Goal: Task Accomplishment & Management: Manage account settings

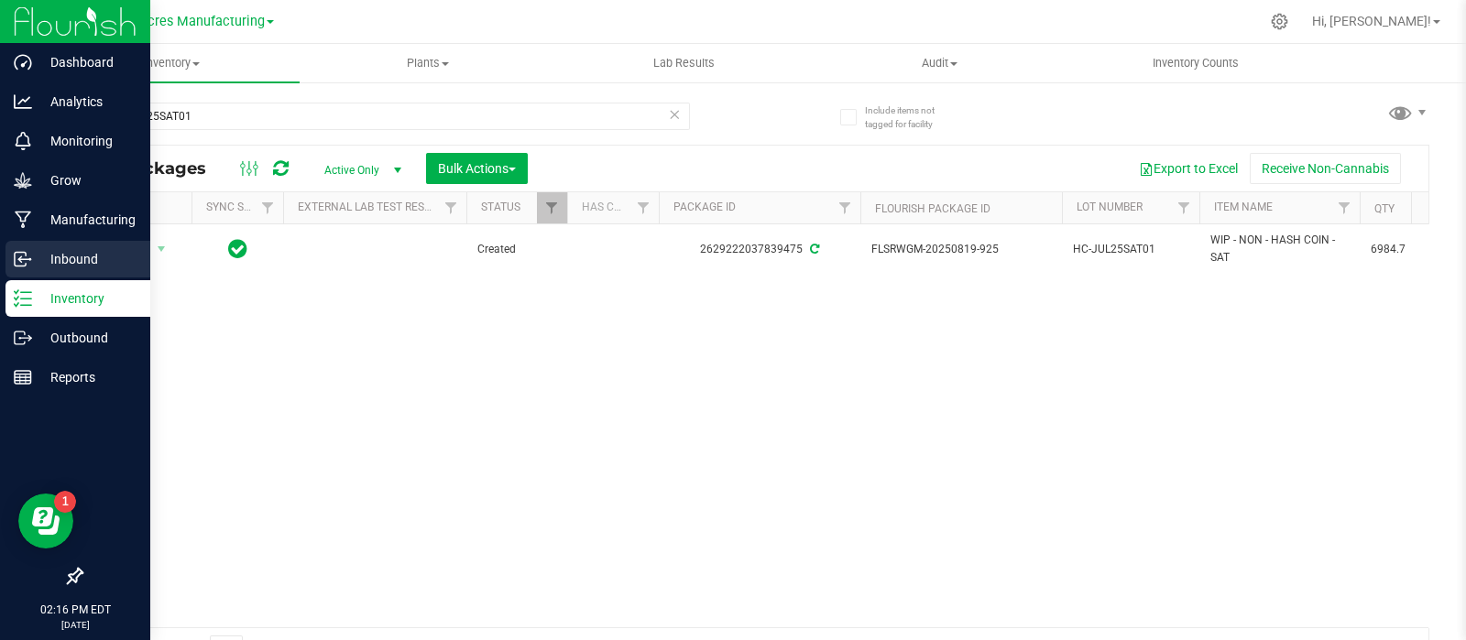
click at [37, 257] on p "Inbound" at bounding box center [87, 259] width 110 height 22
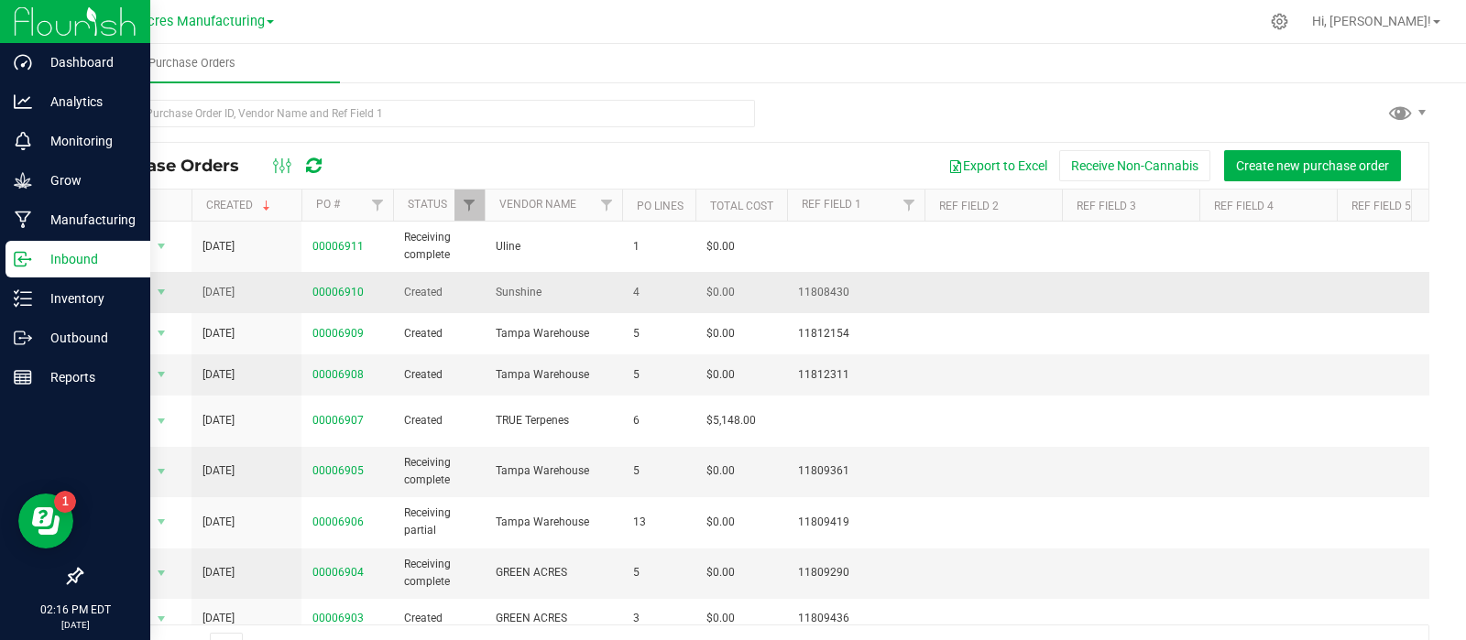
click at [337, 284] on span "00006910" at bounding box center [337, 292] width 51 height 17
click at [338, 290] on link "00006910" at bounding box center [337, 292] width 51 height 13
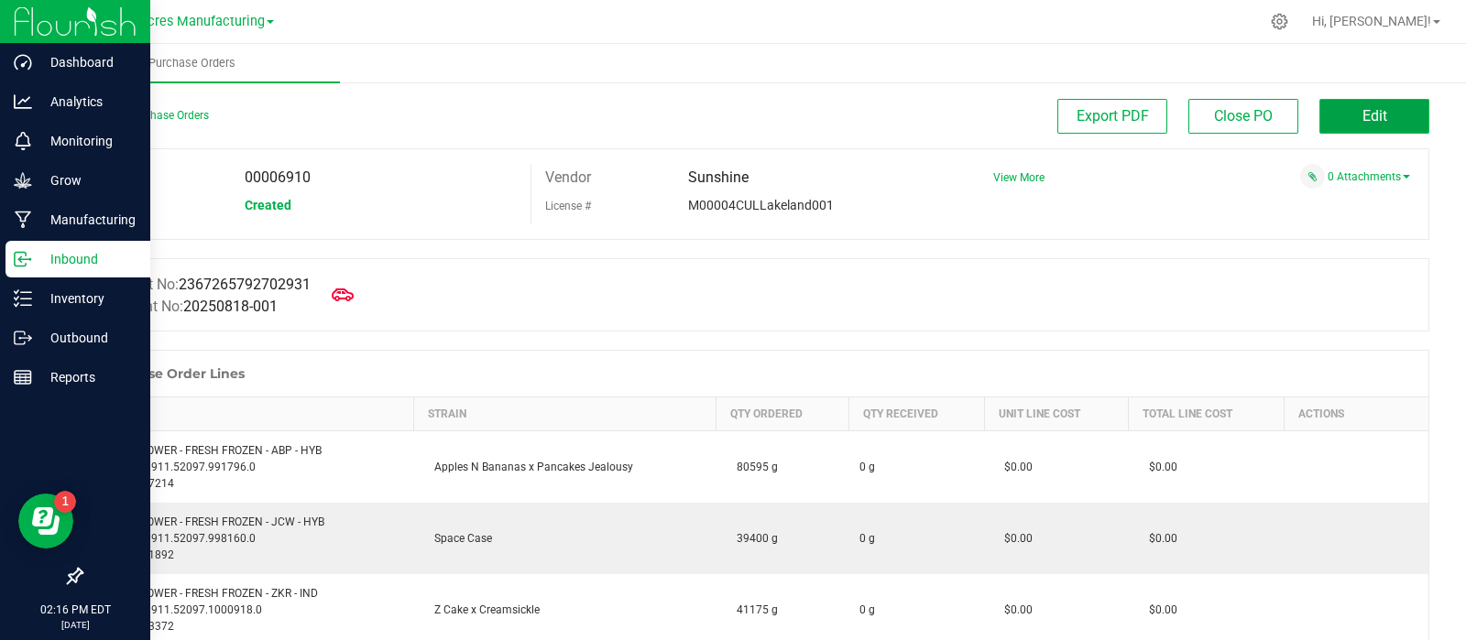
click at [1359, 128] on button "Edit" at bounding box center [1374, 116] width 110 height 35
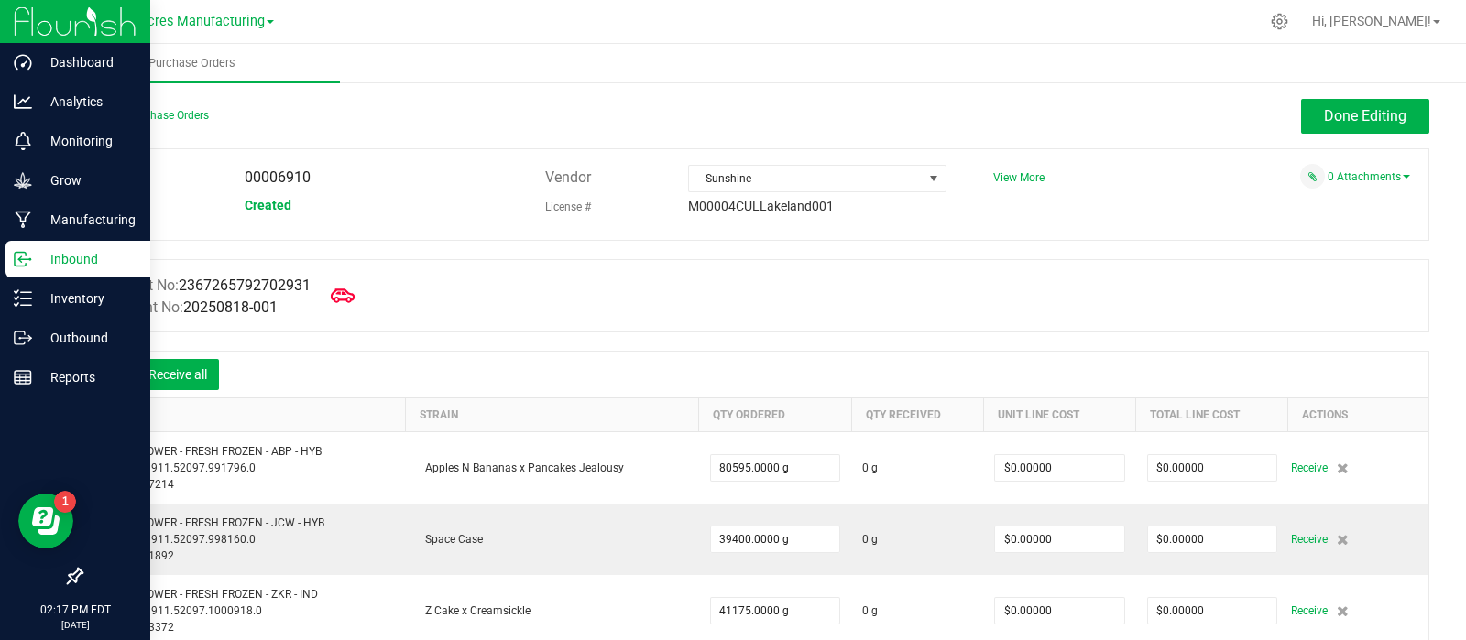
click at [355, 295] on icon at bounding box center [343, 296] width 24 height 24
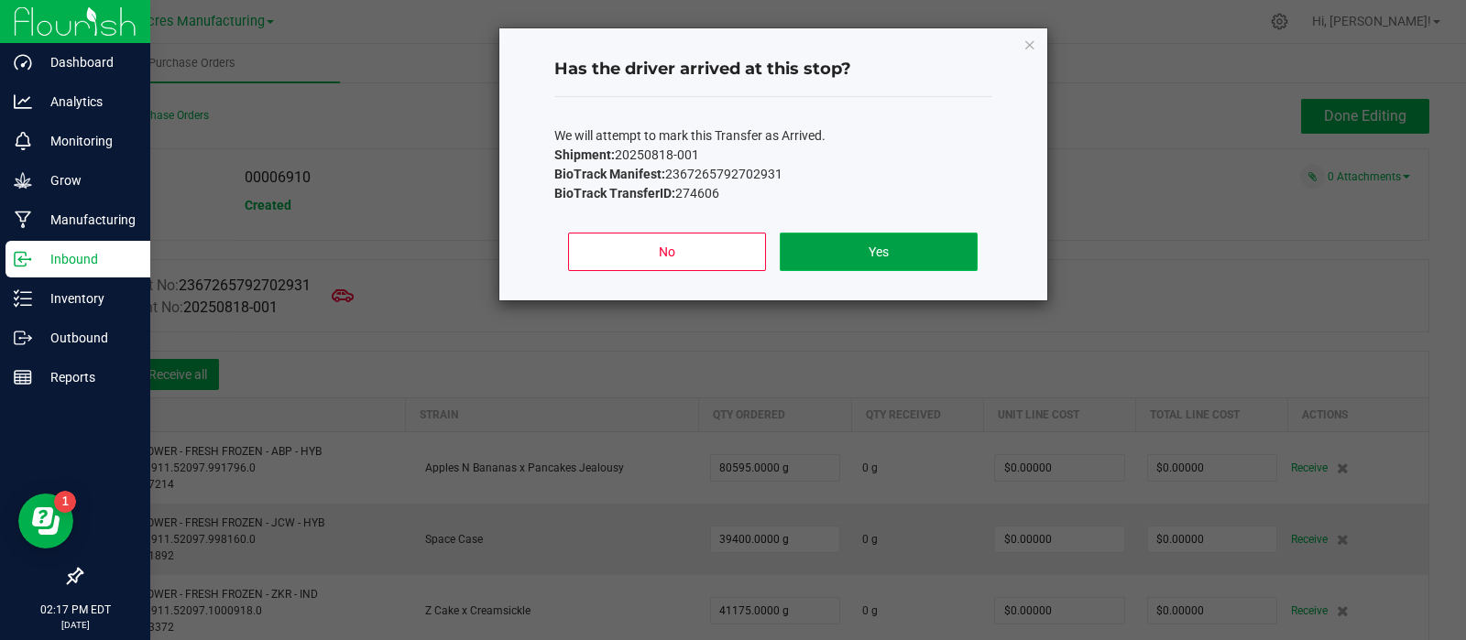
click at [858, 239] on button "Yes" at bounding box center [878, 252] width 197 height 38
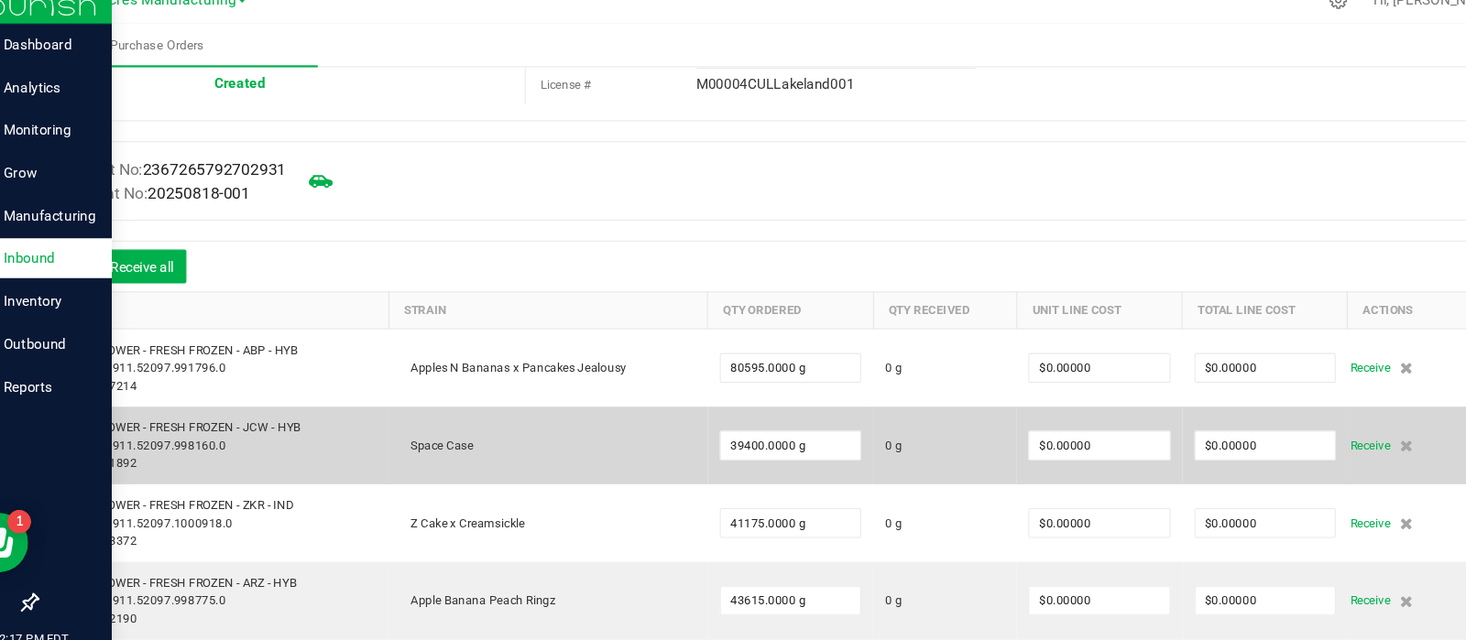
scroll to position [109, 0]
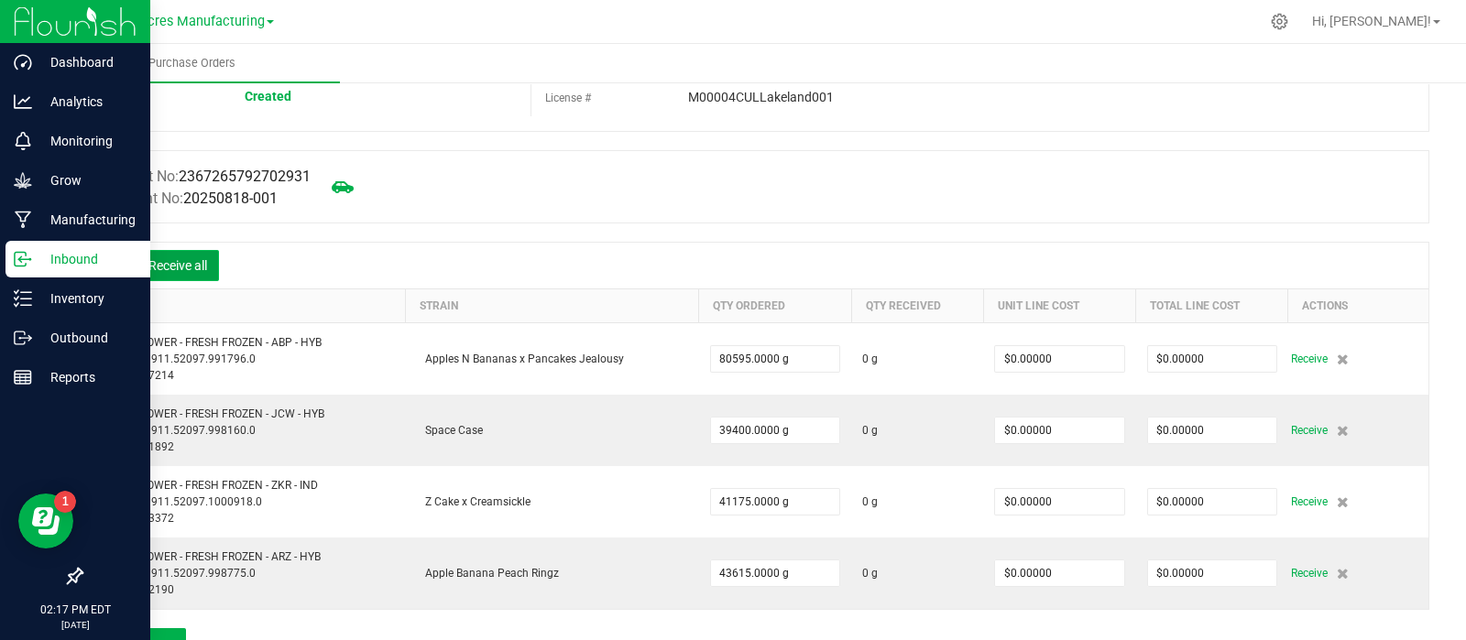
click at [214, 273] on button "Receive all" at bounding box center [178, 265] width 82 height 31
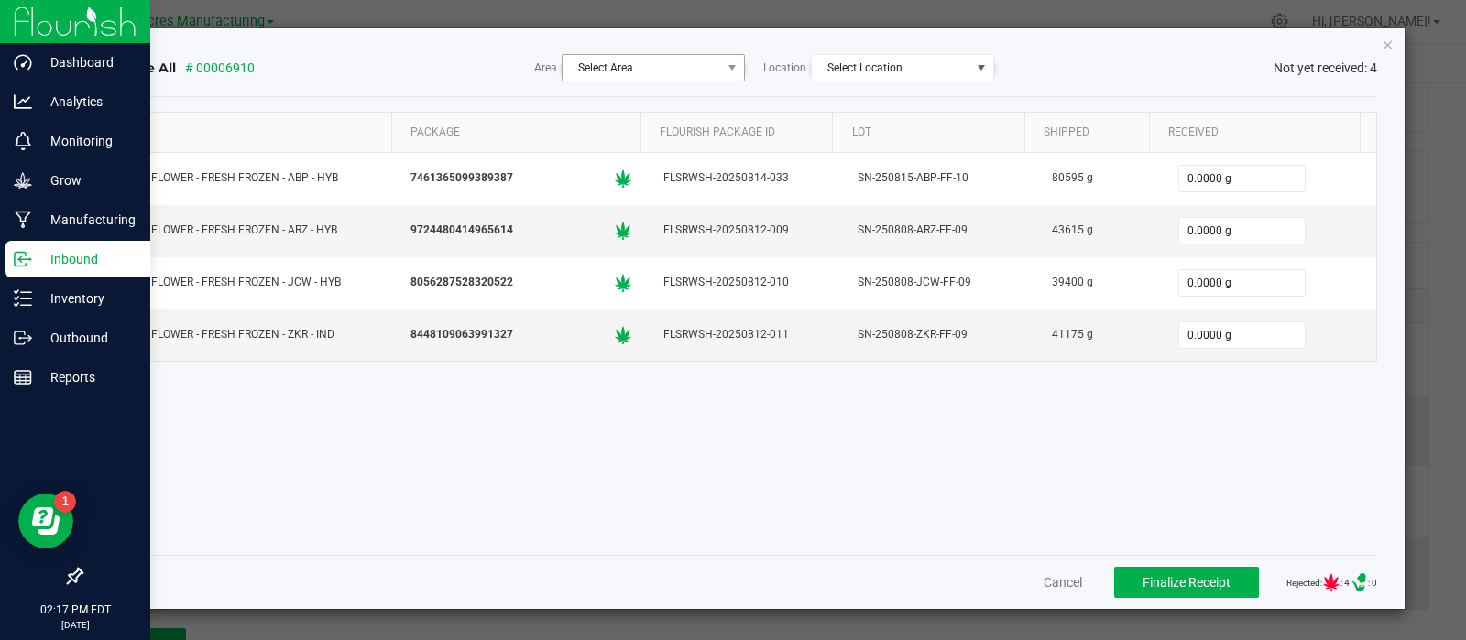
click at [673, 81] on div "Receive All # 00006910 Area Select Area Location Select Location Not yet receiv…" at bounding box center [740, 68] width 1275 height 58
click at [673, 76] on span "Select Area" at bounding box center [642, 68] width 158 height 26
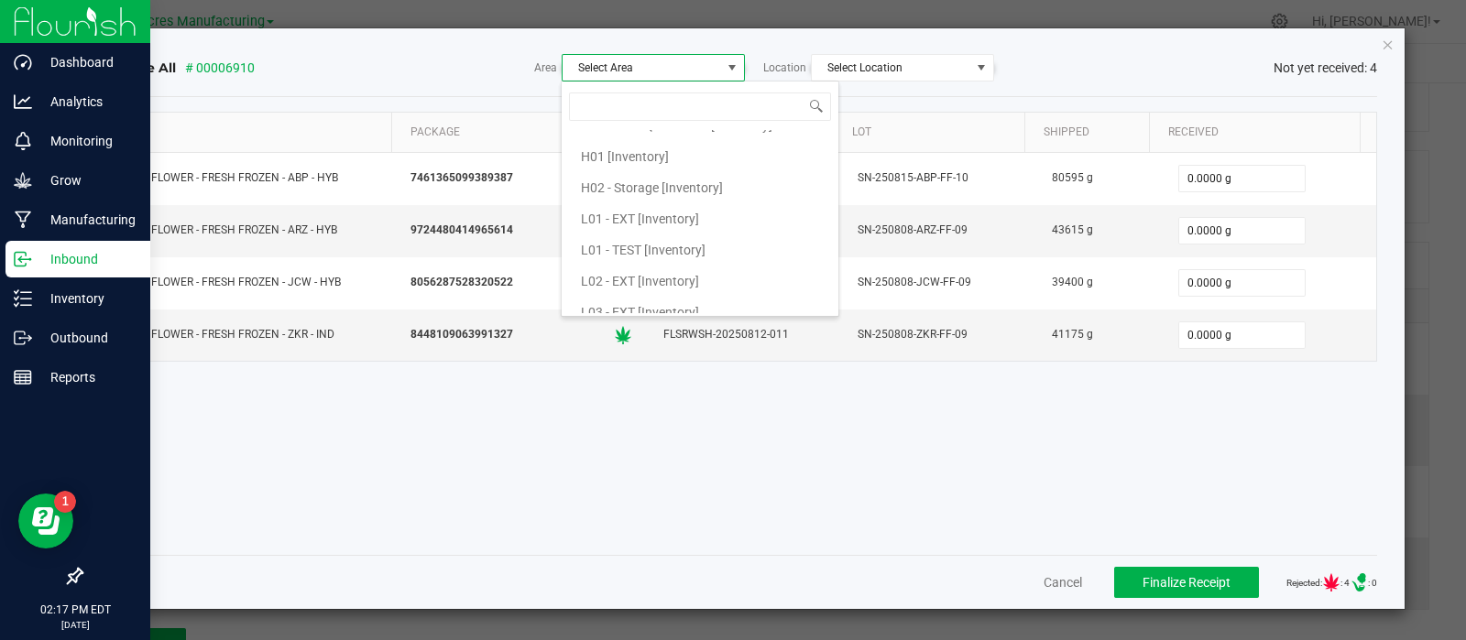
scroll to position [333, 0]
click at [639, 268] on span "L02 - EXT [Inventory]" at bounding box center [640, 279] width 118 height 27
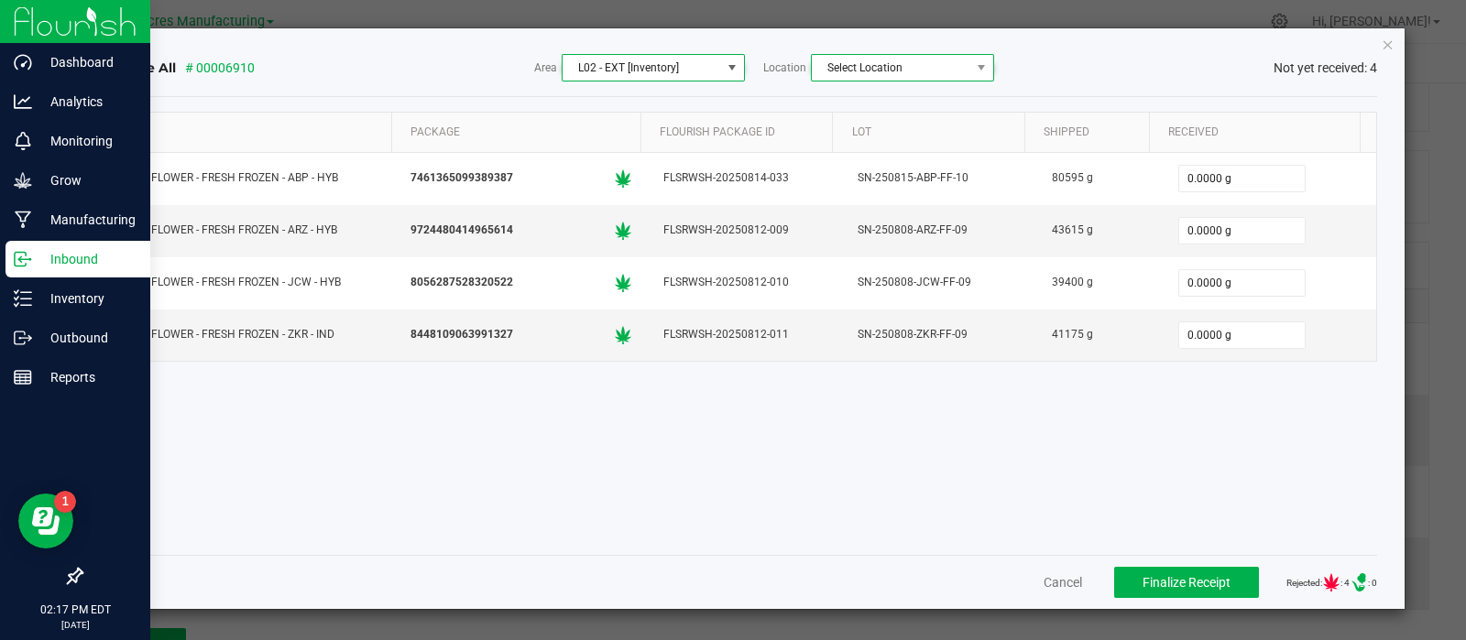
click at [851, 75] on span "Select Location" at bounding box center [891, 68] width 158 height 26
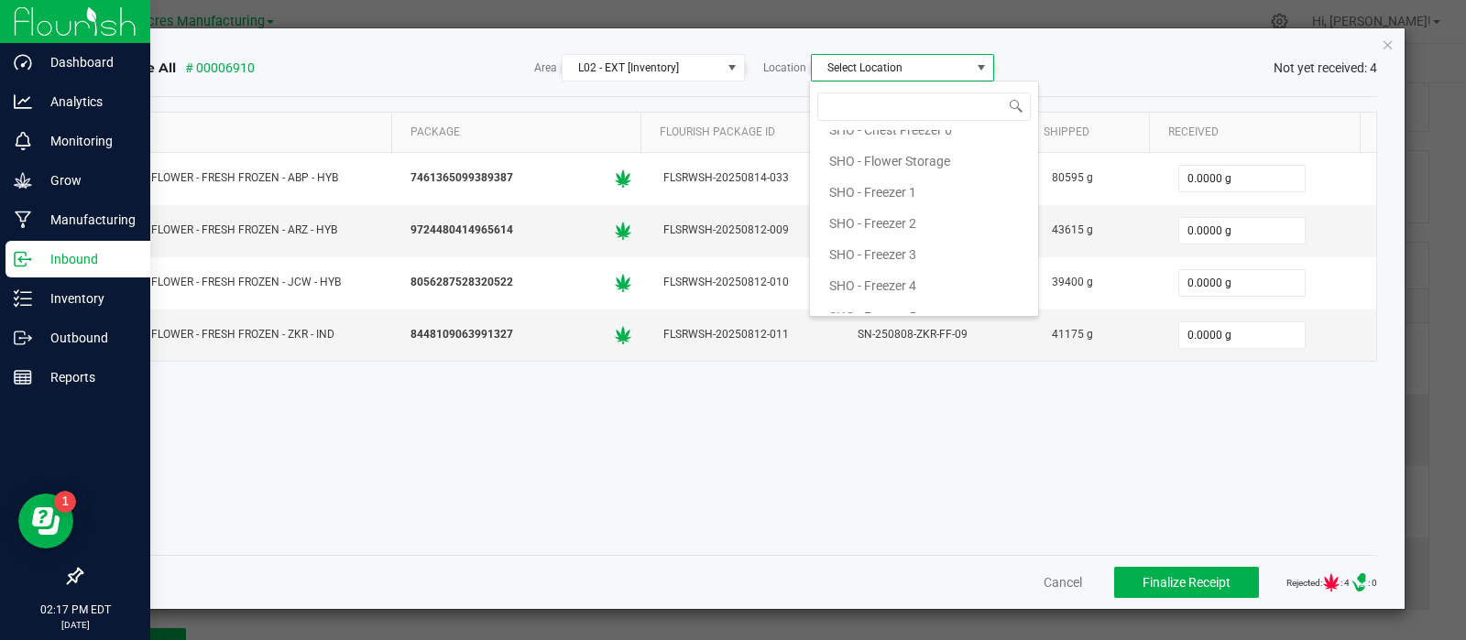
scroll to position [330, 0]
click at [873, 301] on span "SHO - Freezer 5" at bounding box center [872, 313] width 87 height 27
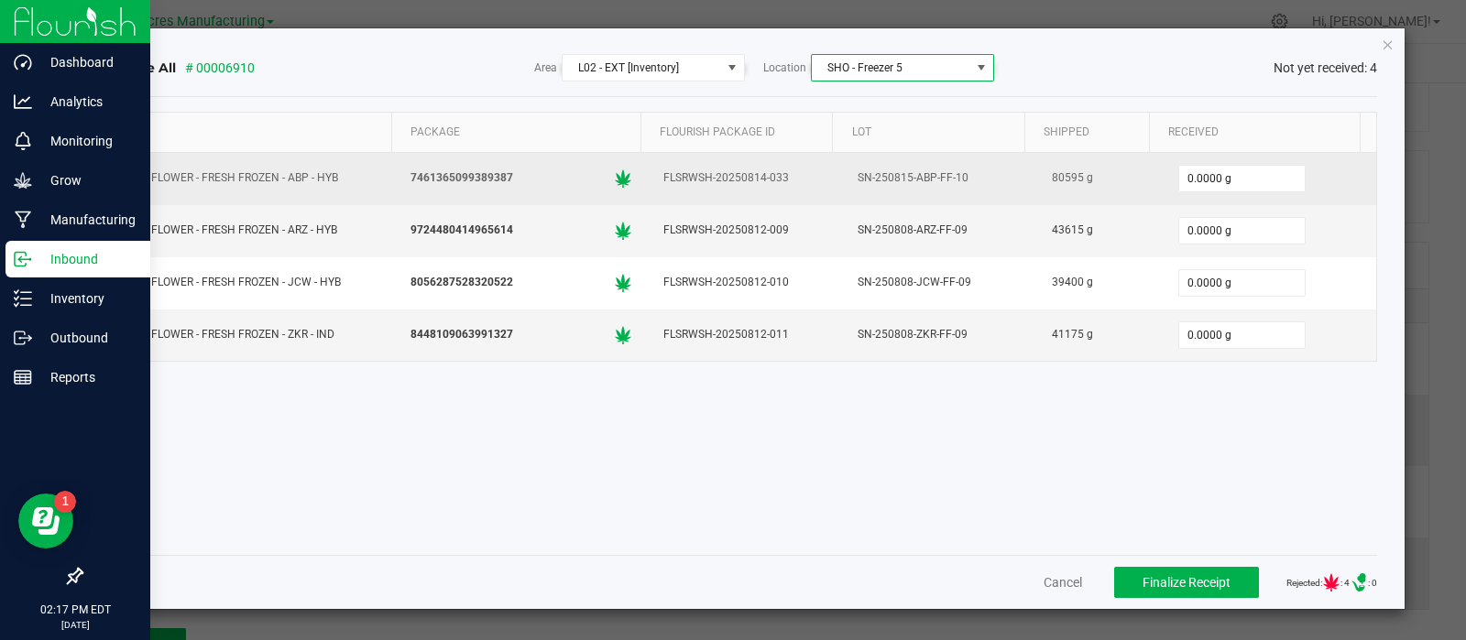
click at [726, 170] on div "FLSRWSH-20250814-033" at bounding box center [745, 178] width 172 height 27
copy div "FLSRWSH-20250814-033"
click at [889, 170] on div "SN-250815-ABP-FF-10" at bounding box center [939, 178] width 172 height 27
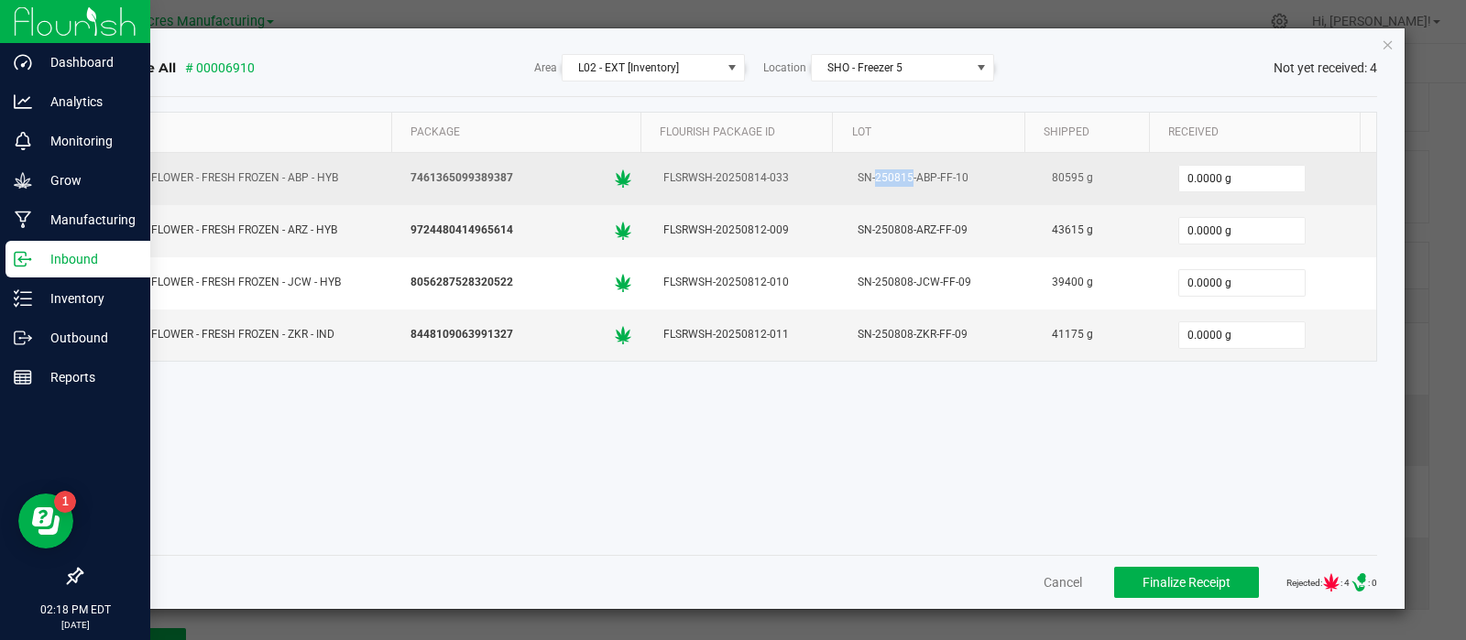
click at [889, 169] on div "SN-250815-ABP-FF-10" at bounding box center [939, 178] width 172 height 27
click at [889, 168] on div "SN-250815-ABP-FF-10" at bounding box center [939, 178] width 172 height 27
copy div "SN-250815-ABP-FF-10"
click at [1047, 171] on div "80595 g" at bounding box center [1099, 178] width 104 height 27
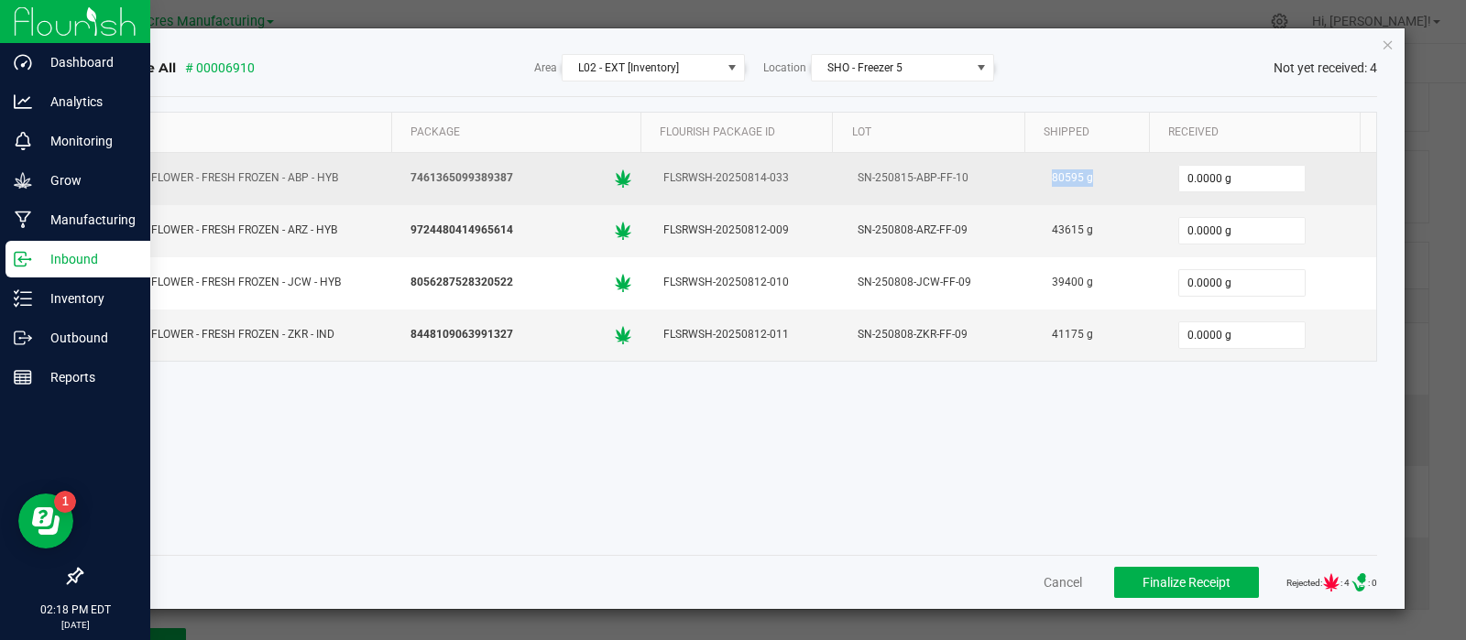
click at [1047, 171] on div "80595 g" at bounding box center [1099, 178] width 104 height 27
click at [1047, 172] on div "80595 g" at bounding box center [1099, 178] width 104 height 27
copy div "80595"
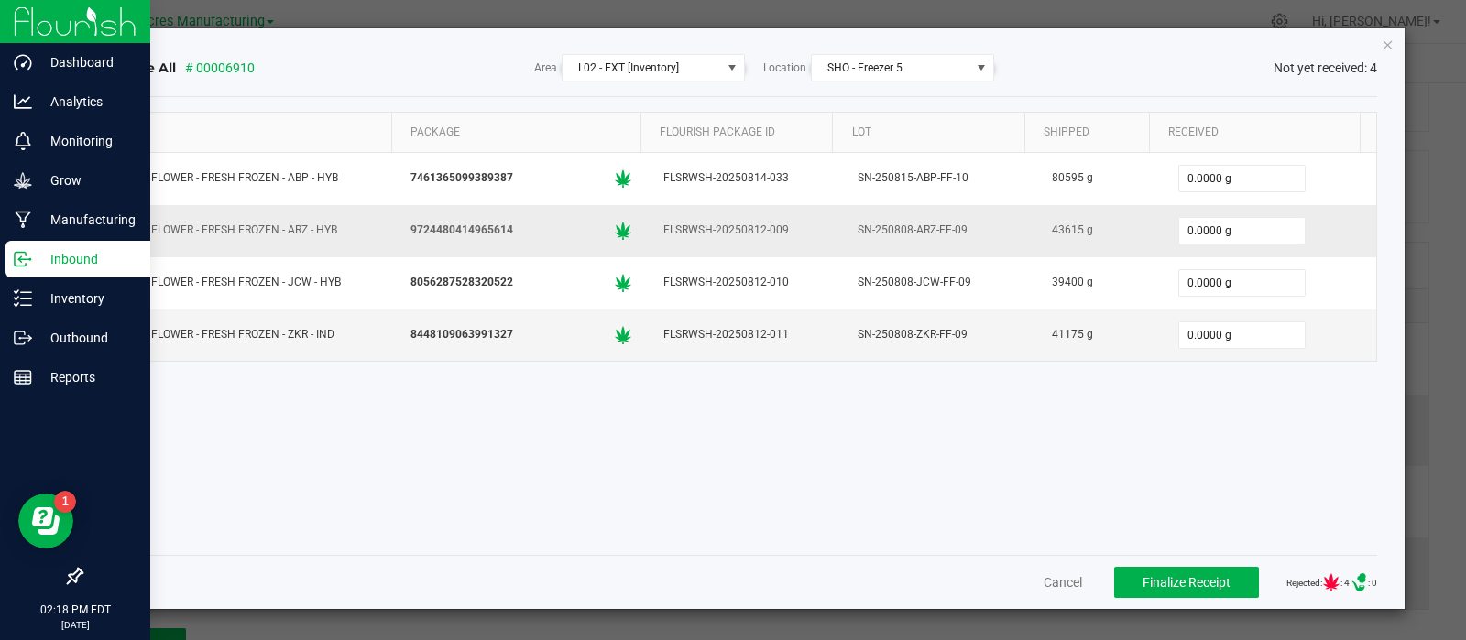
click at [714, 224] on div "FLSRWSH-20250812-009" at bounding box center [745, 230] width 172 height 27
copy div "FLSRWSH-20250812-009"
click at [897, 224] on div "SN-250808-ARZ-FF-09" at bounding box center [939, 230] width 172 height 27
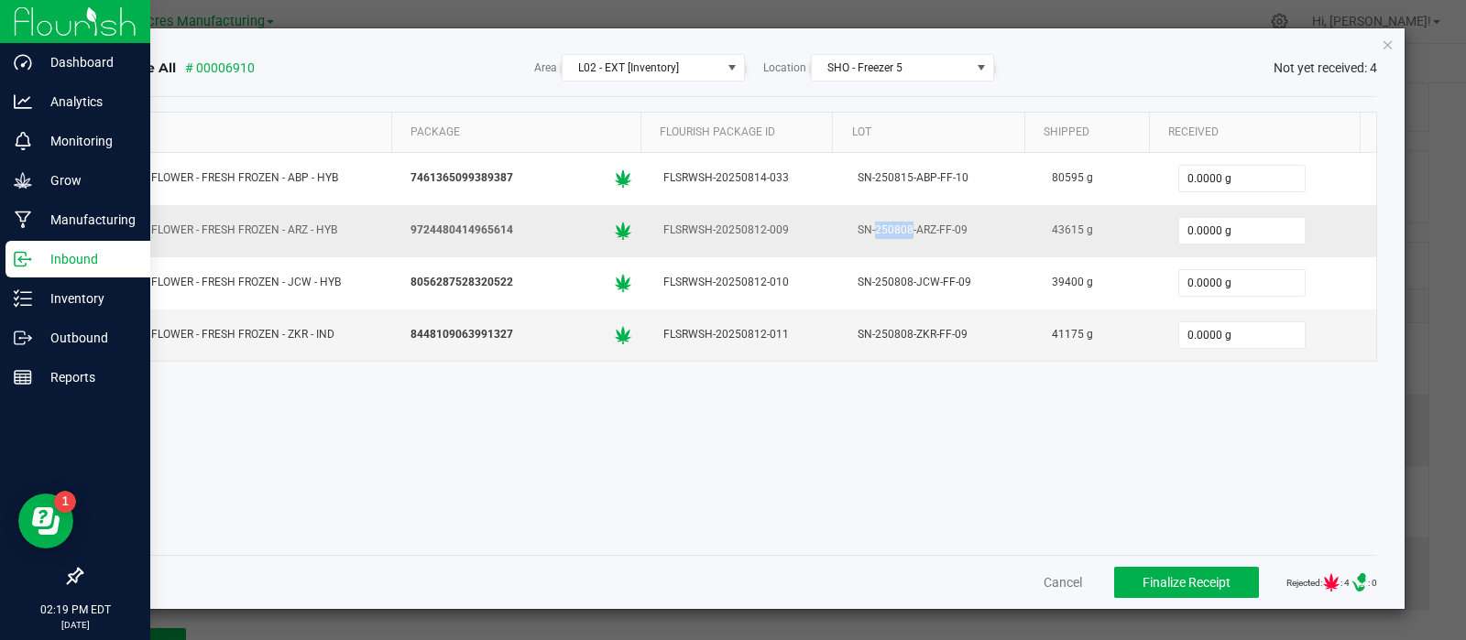
click at [897, 224] on div "SN-250808-ARZ-FF-09" at bounding box center [939, 230] width 172 height 27
copy div "SN-250808-ARZ-FF-09"
click at [1054, 227] on div "43615 g" at bounding box center [1099, 230] width 104 height 27
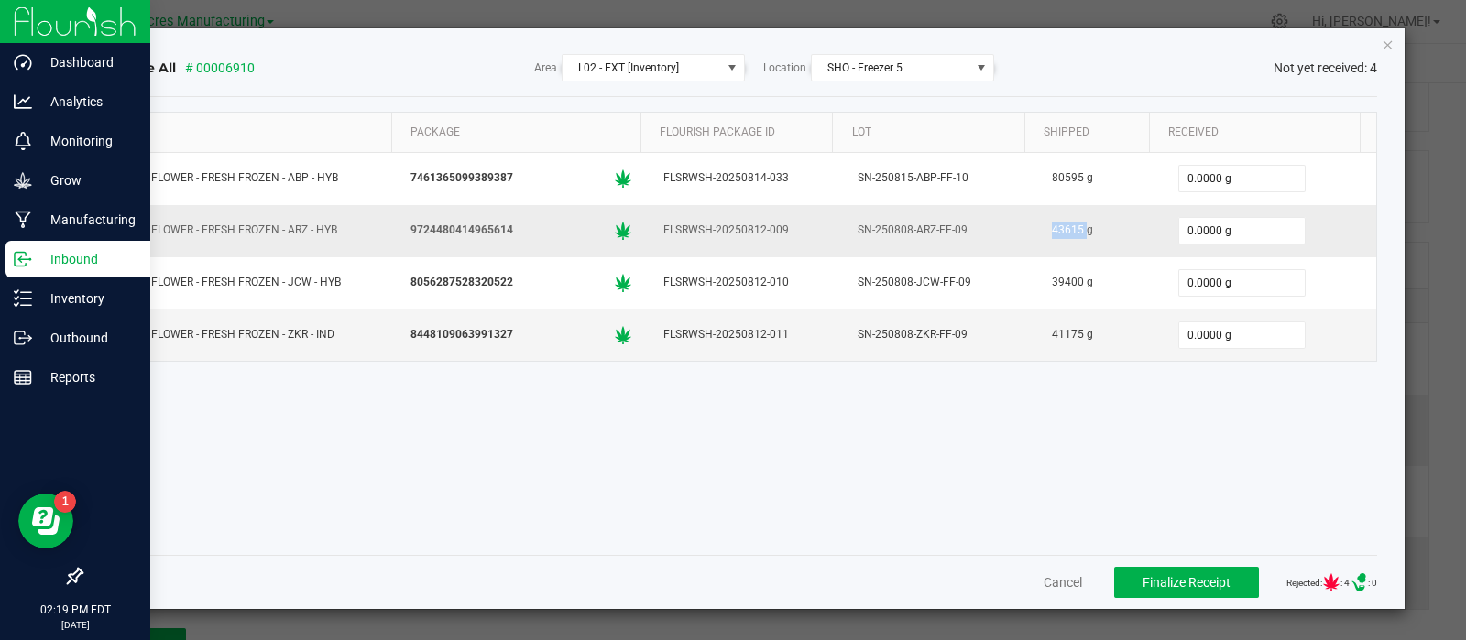
copy div "43615"
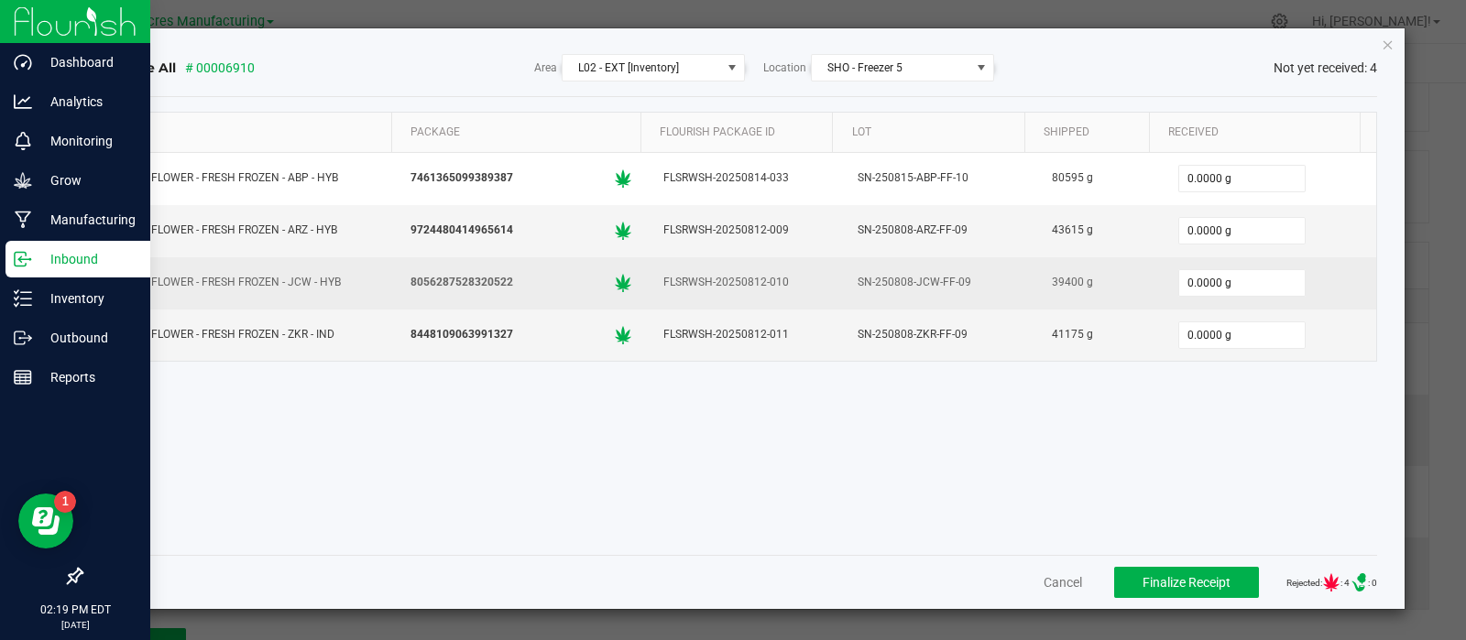
click at [688, 280] on div "FLSRWSH-20250812-010" at bounding box center [745, 282] width 172 height 27
click at [689, 280] on div "FLSRWSH-20250812-010" at bounding box center [745, 282] width 172 height 27
click at [689, 279] on div "FLSRWSH-20250812-010" at bounding box center [745, 282] width 172 height 27
copy div "FLSRWSH-20250812-010"
click at [857, 276] on div "SN-250808-JCW-FF-09" at bounding box center [939, 282] width 172 height 27
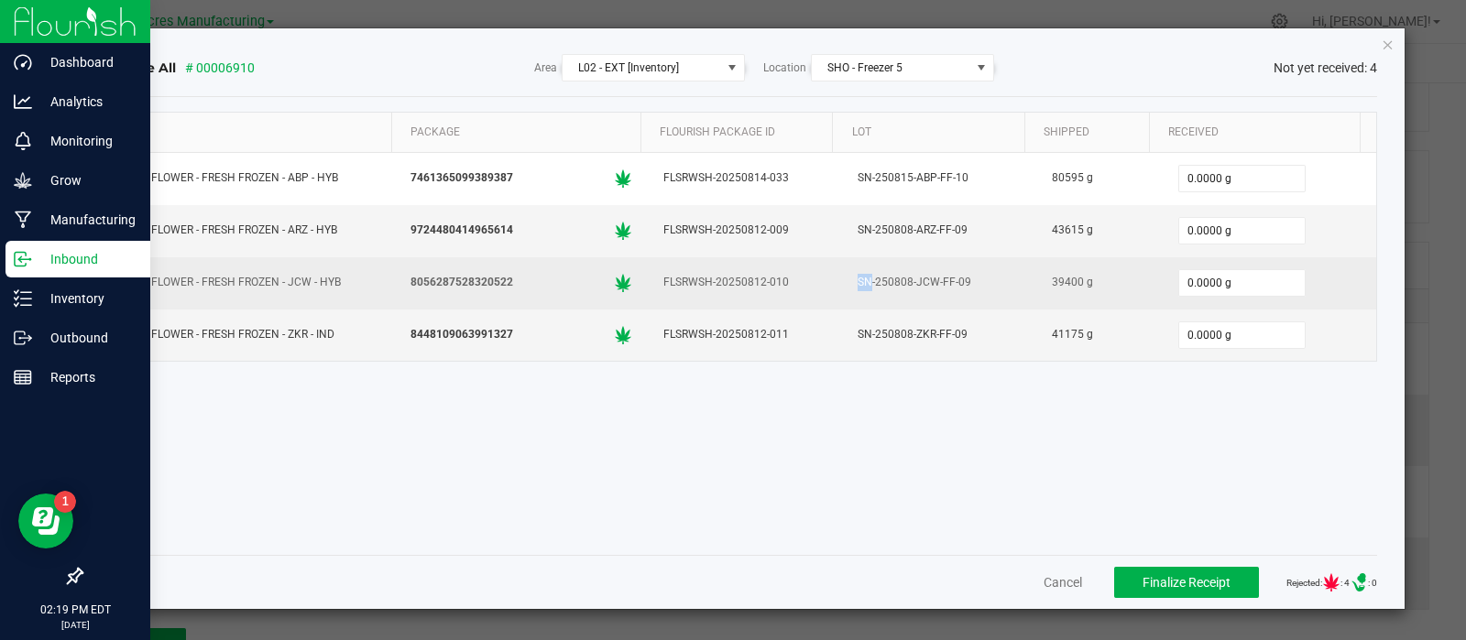
click at [857, 276] on div "SN-250808-JCW-FF-09" at bounding box center [939, 282] width 172 height 27
click at [857, 275] on div "SN-250808-JCW-FF-09" at bounding box center [939, 282] width 172 height 27
copy div "SN-250808-JCW-FF-09"
click at [1050, 286] on div "39400 g" at bounding box center [1099, 282] width 104 height 27
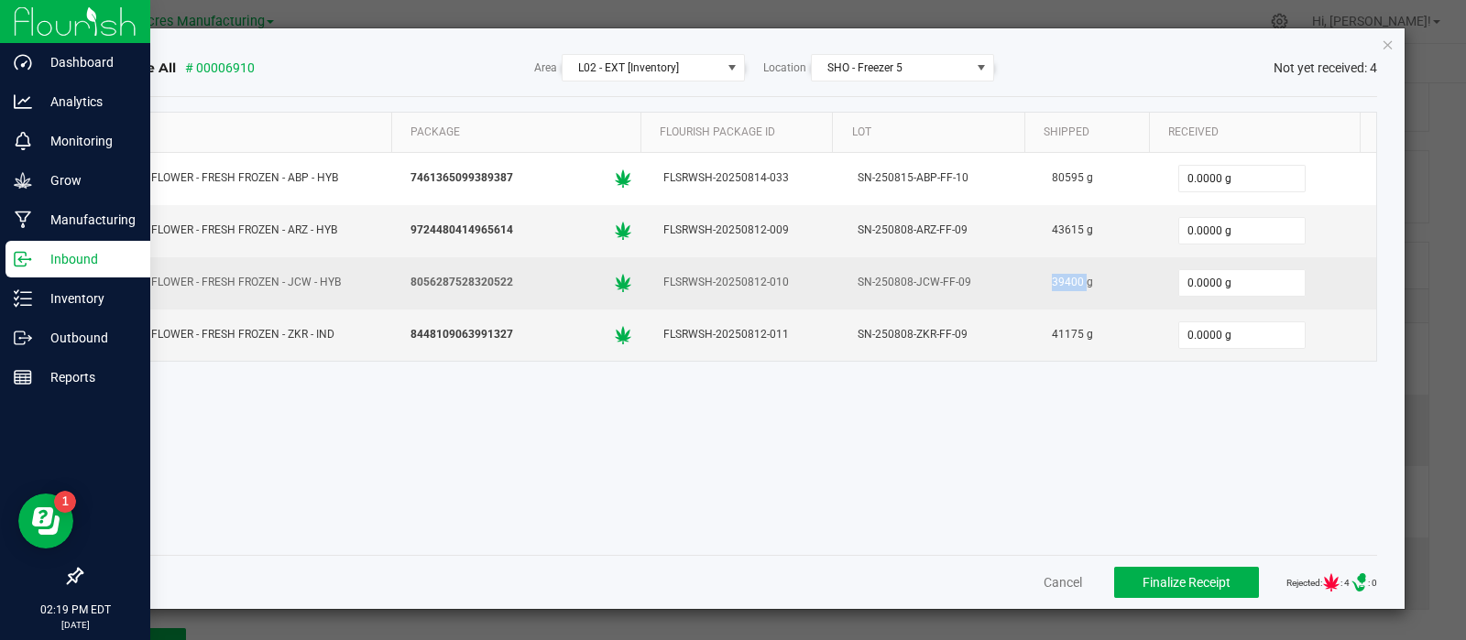
click at [1050, 286] on div "39400 g" at bounding box center [1099, 282] width 104 height 27
copy div "39400"
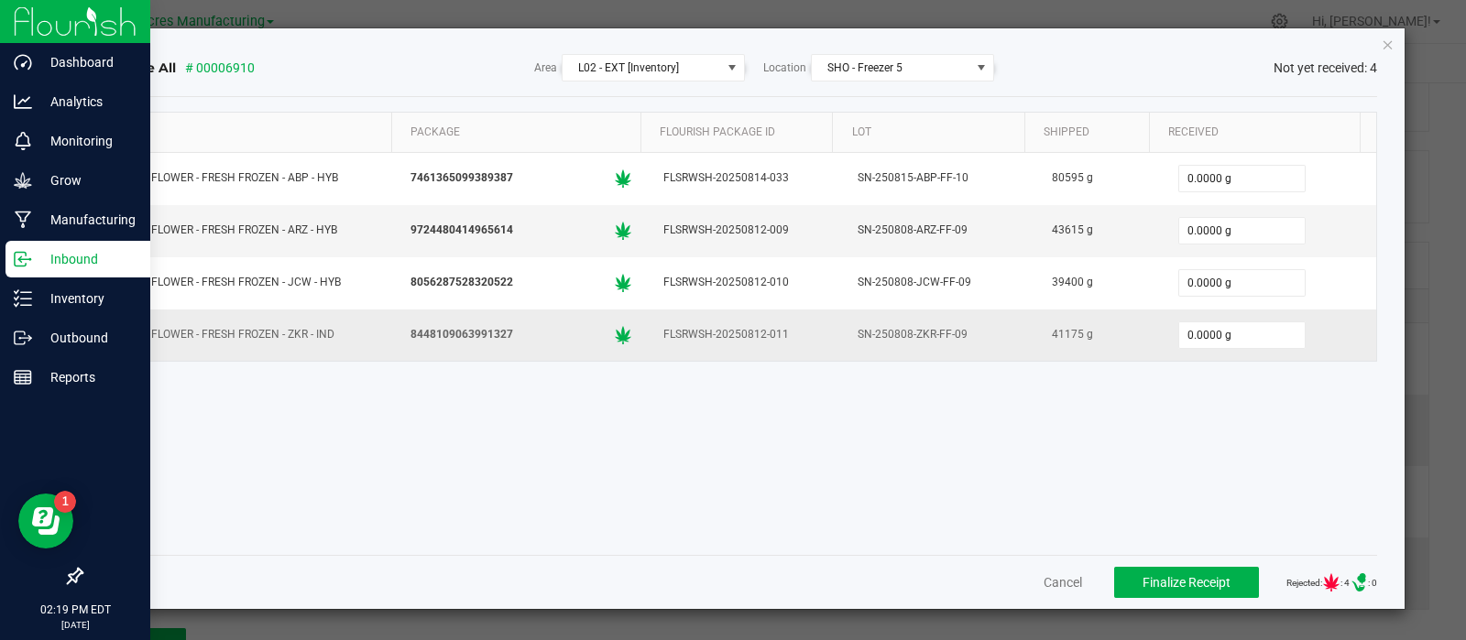
click at [688, 328] on div "FLSRWSH-20250812-011" at bounding box center [745, 335] width 172 height 27
click at [689, 328] on div "FLSRWSH-20250812-011" at bounding box center [745, 335] width 172 height 27
copy div "FLSRWSH-20250812-011"
click at [890, 332] on div "SN-250808-ZKR-FF-09" at bounding box center [939, 335] width 172 height 27
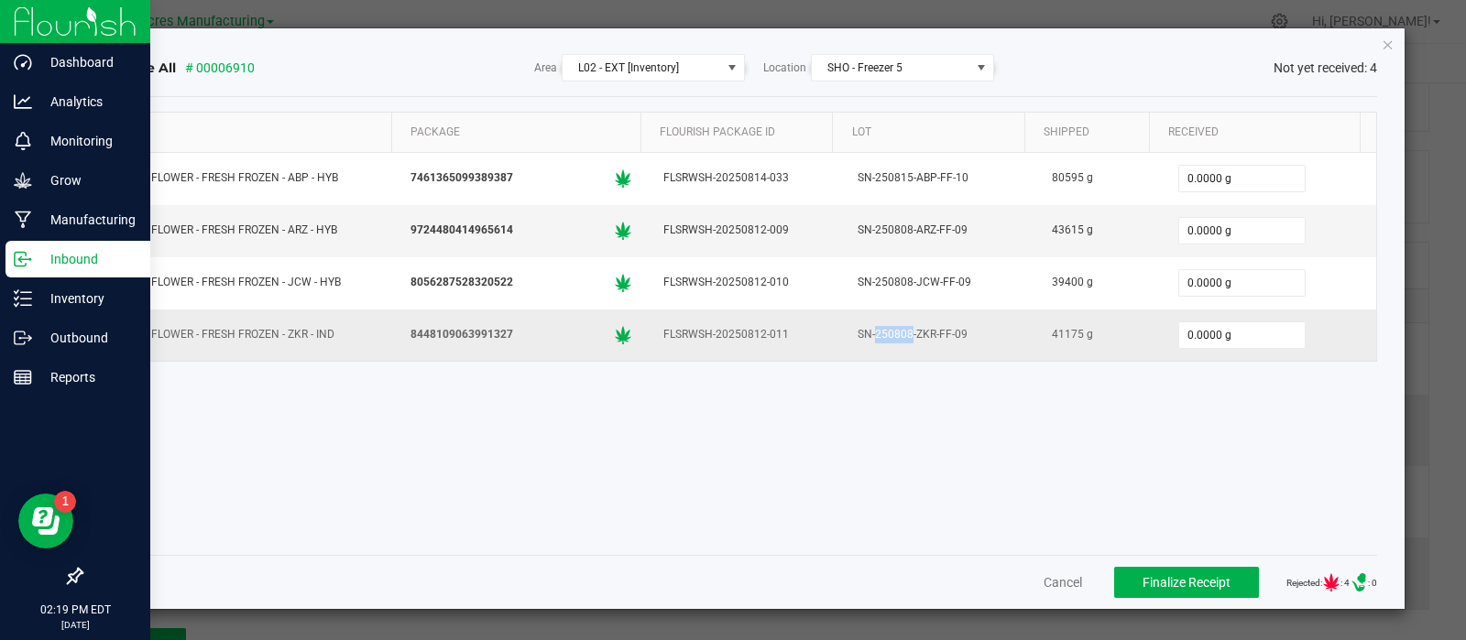
click at [890, 332] on div "SN-250808-ZKR-FF-09" at bounding box center [939, 335] width 172 height 27
click at [1047, 335] on div "41175 g" at bounding box center [1099, 335] width 104 height 27
click at [1047, 334] on div "41175 g" at bounding box center [1099, 335] width 104 height 27
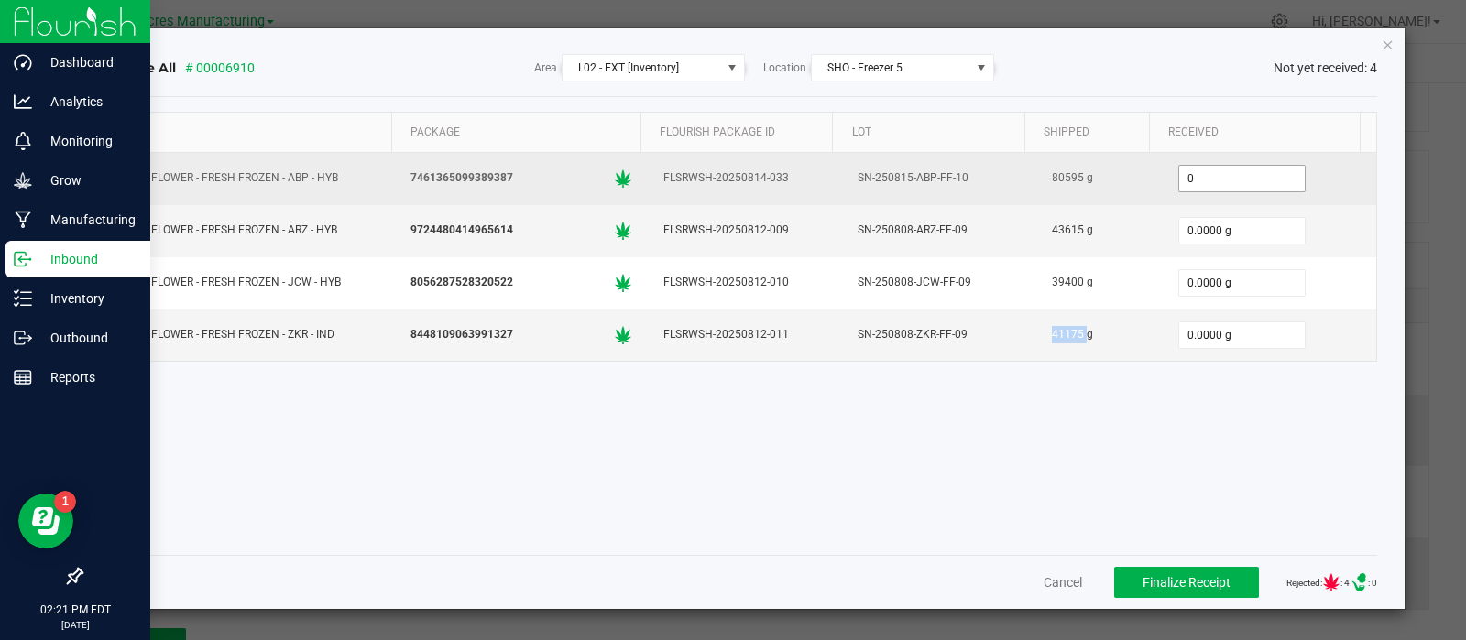
click at [1207, 176] on input "0" at bounding box center [1242, 179] width 126 height 26
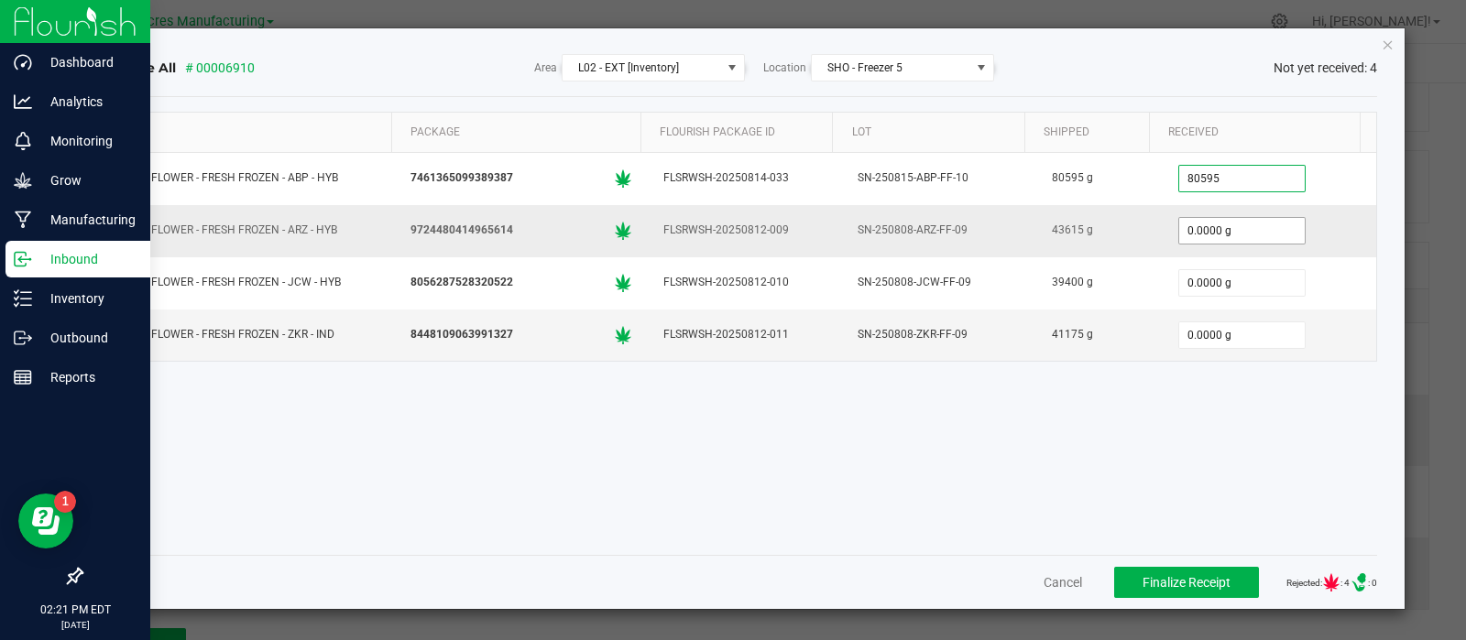
type input "80595.0000 g"
click at [1230, 237] on input "0" at bounding box center [1242, 231] width 126 height 26
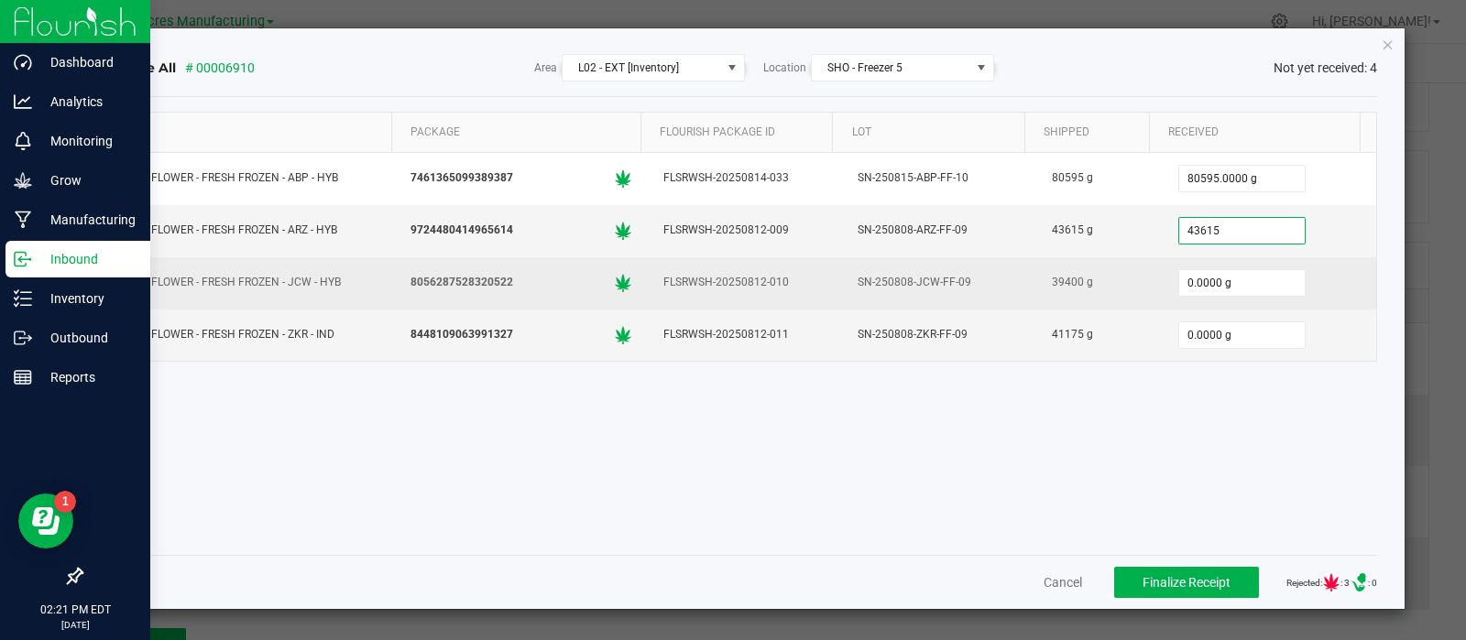
type input "43615.0000 g"
click at [1232, 299] on td "0.0000 g" at bounding box center [1269, 283] width 213 height 52
click at [1228, 283] on input "0" at bounding box center [1242, 283] width 126 height 26
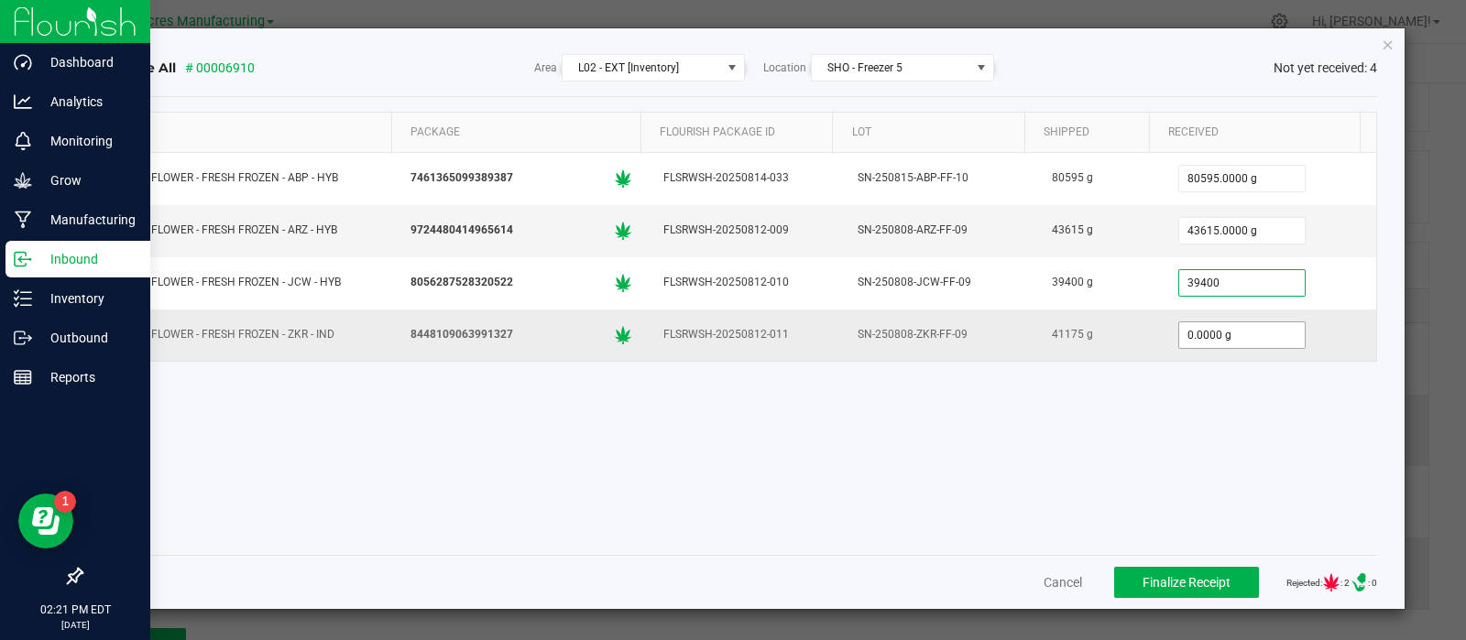
type input "39400.0000 g"
click at [1238, 336] on input "0" at bounding box center [1242, 335] width 126 height 26
type input "41175.0000 g"
click at [1179, 570] on button "Finalize Receipt" at bounding box center [1186, 582] width 145 height 31
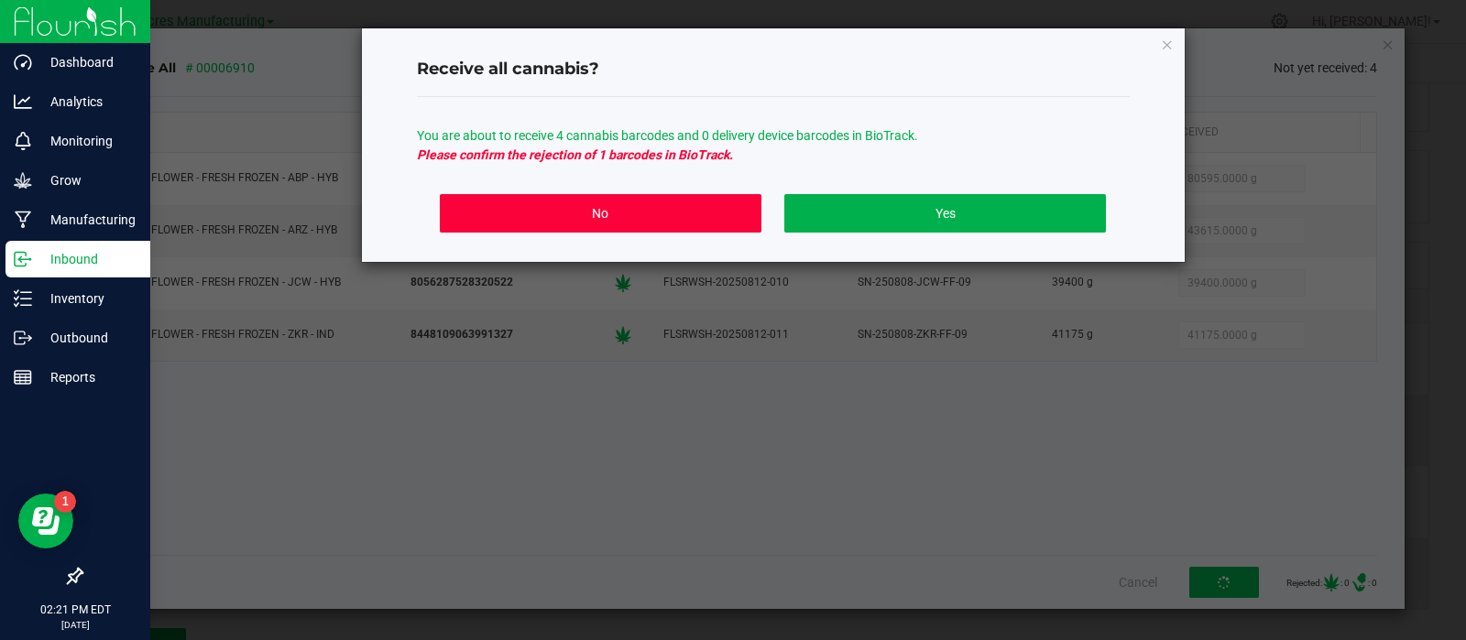
click at [711, 224] on button "No" at bounding box center [600, 213] width 321 height 38
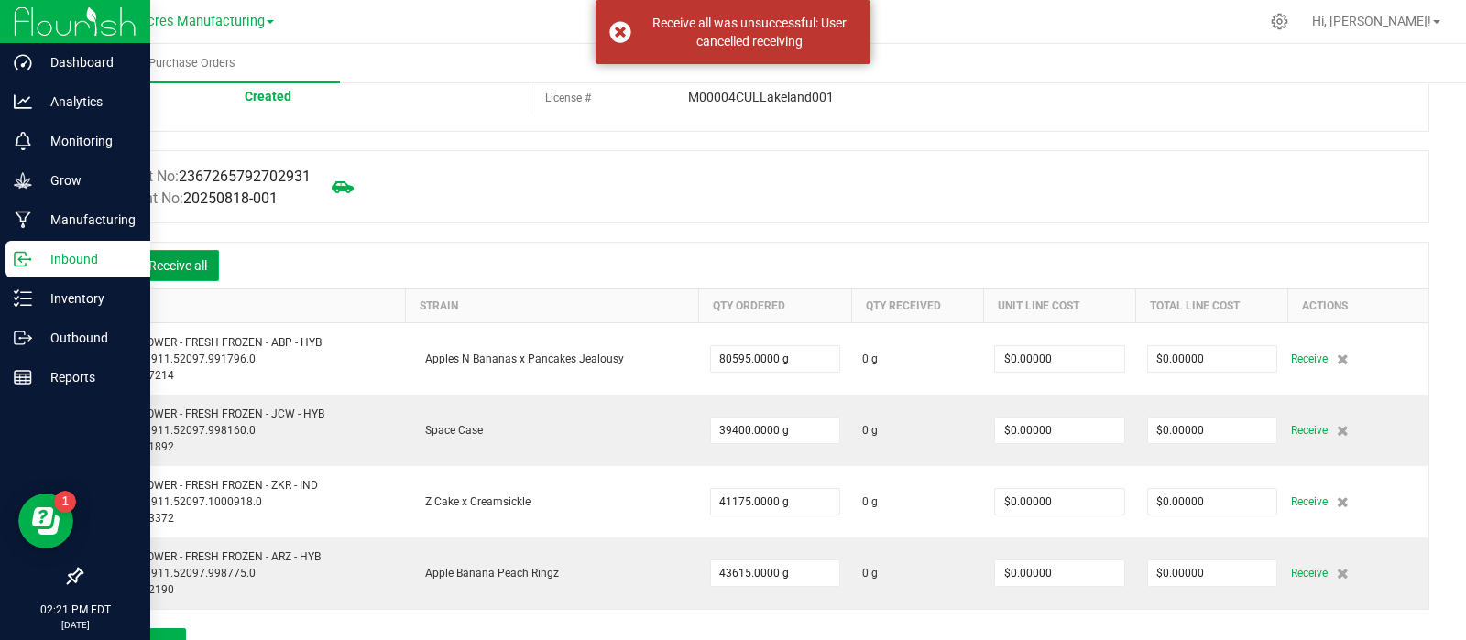
click at [192, 256] on button "Receive all" at bounding box center [178, 265] width 82 height 31
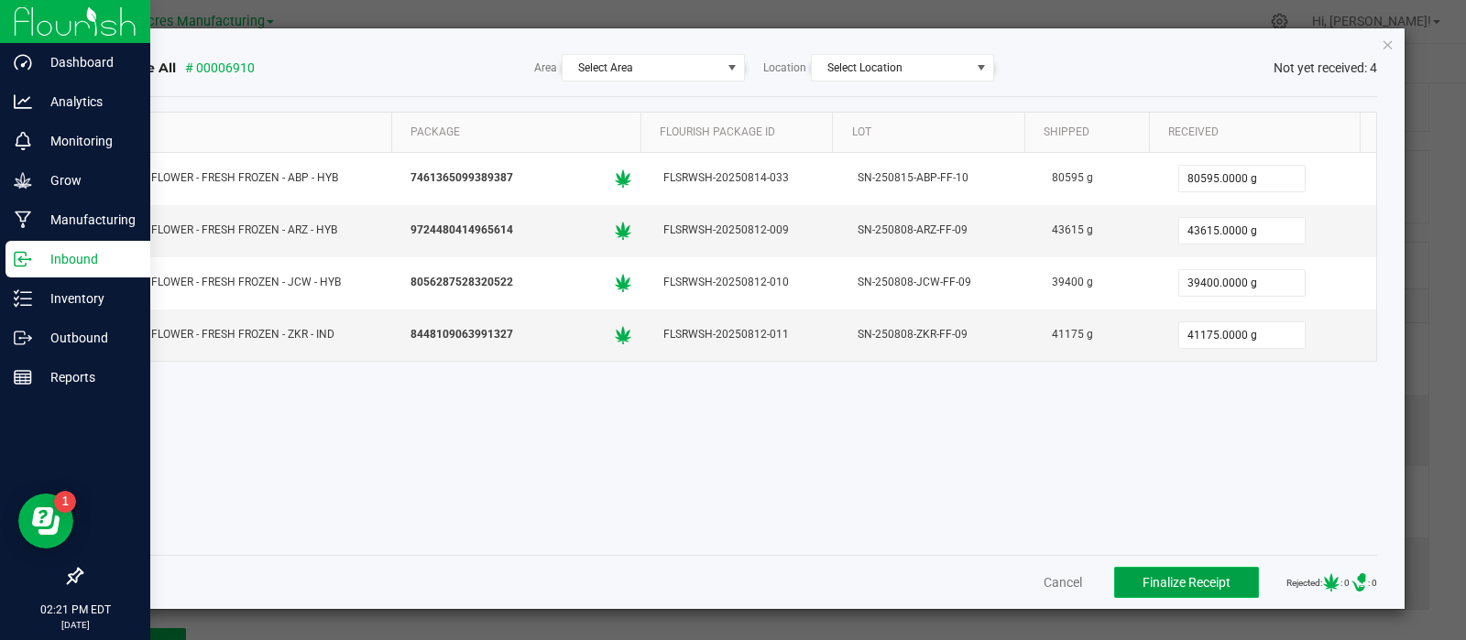
click at [1142, 576] on span "Finalize Receipt" at bounding box center [1186, 582] width 88 height 15
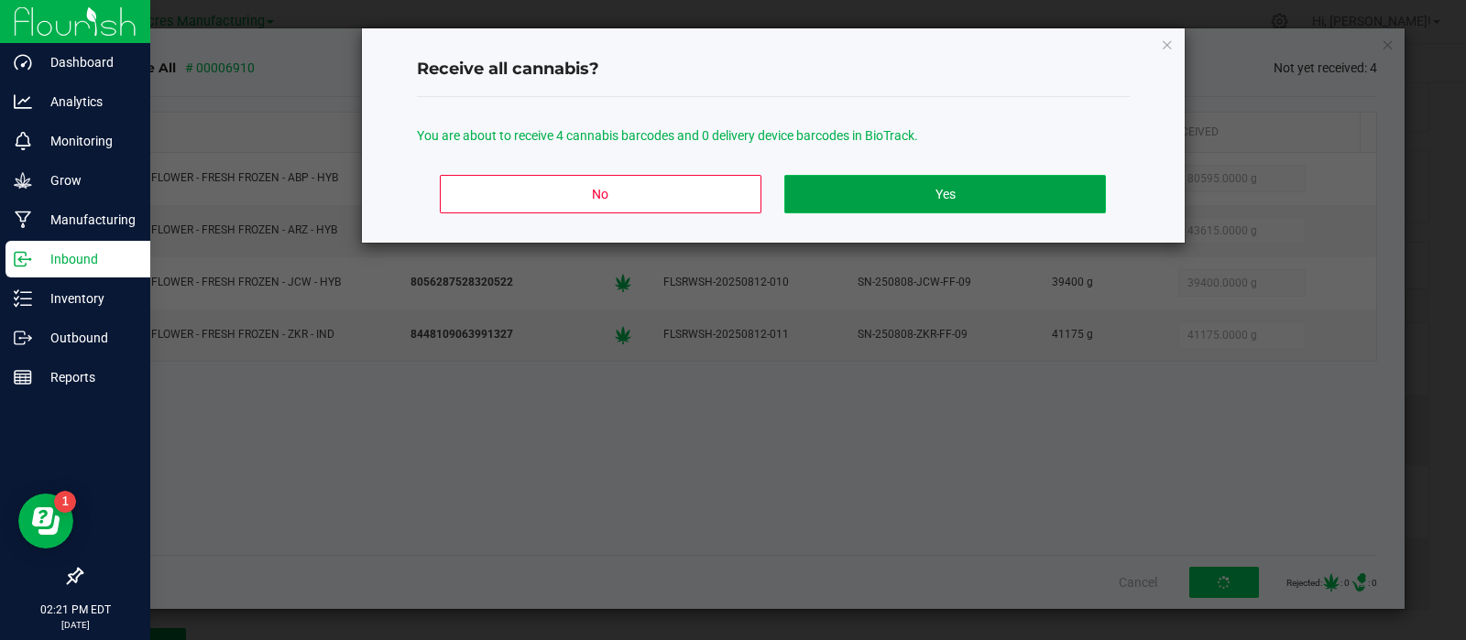
click at [869, 191] on button "Yes" at bounding box center [944, 194] width 321 height 38
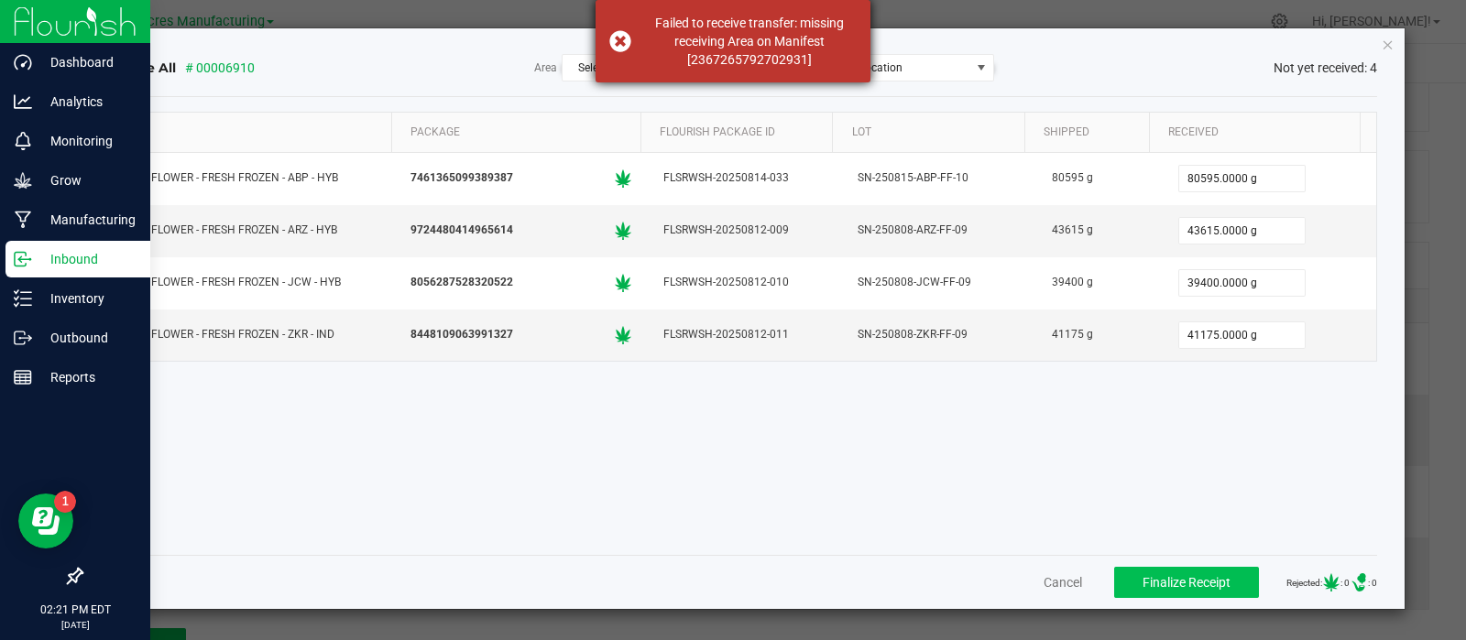
click at [832, 36] on div "Failed to receive transfer: missing receiving Area on Manifest [236726579270293…" at bounding box center [748, 41] width 215 height 55
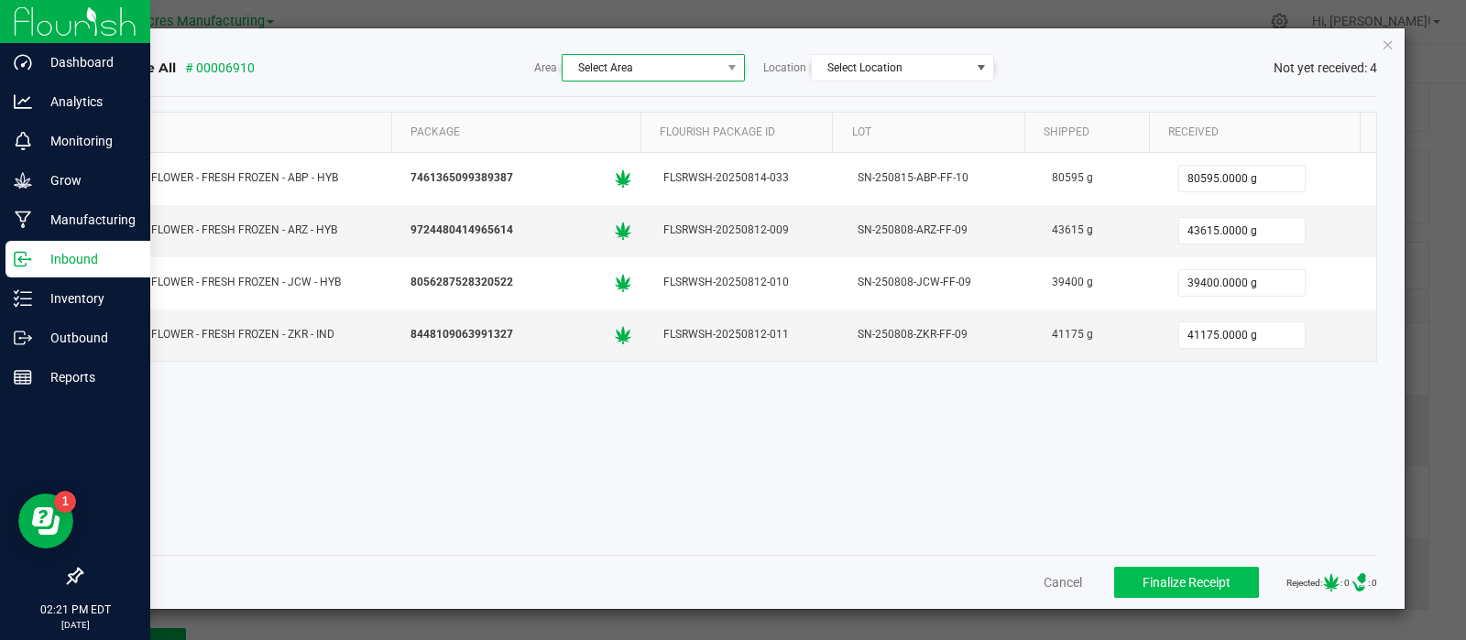
click at [668, 67] on span "Select Area" at bounding box center [642, 68] width 158 height 26
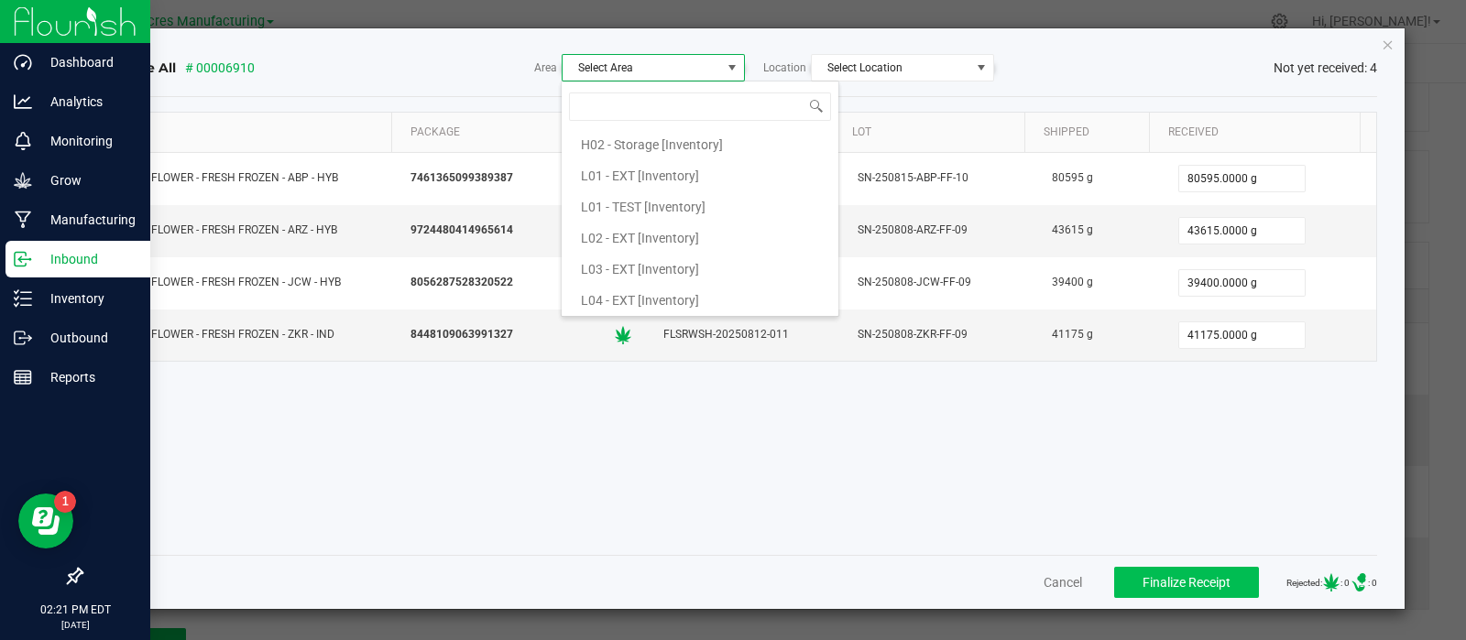
scroll to position [375, 0]
click at [661, 228] on span "L02 - EXT [Inventory]" at bounding box center [640, 237] width 118 height 27
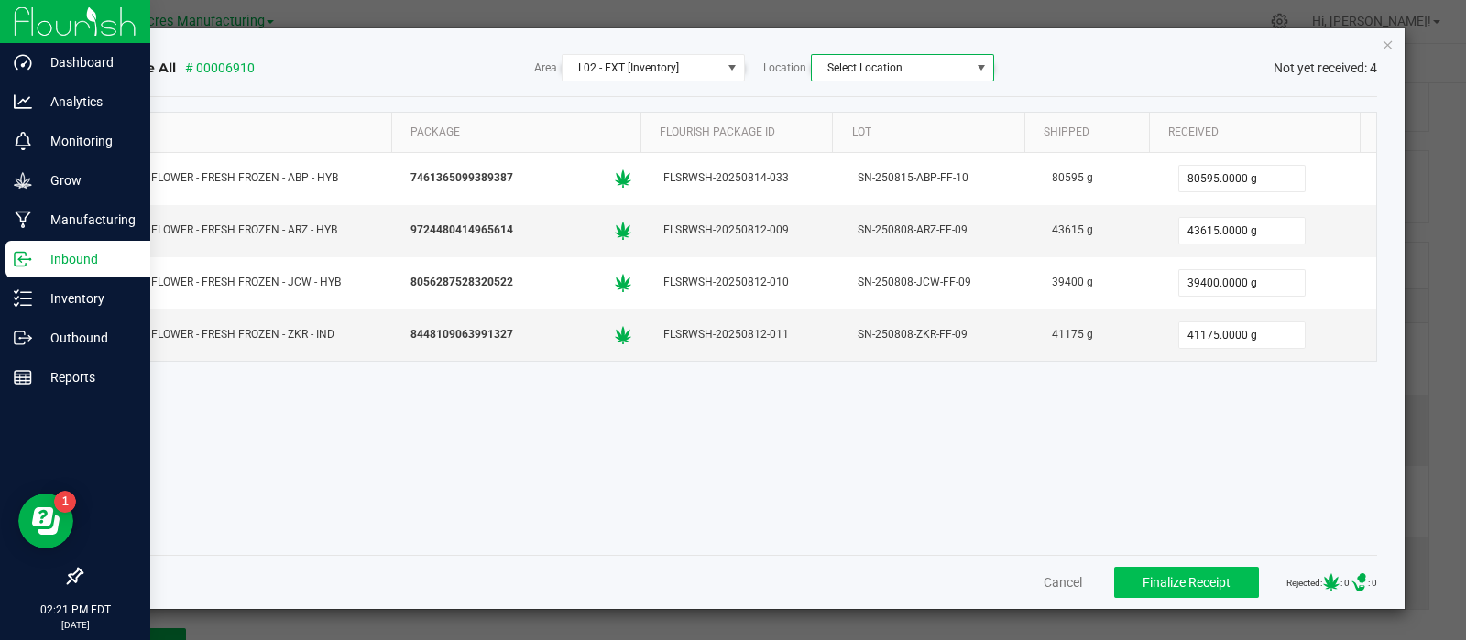
click at [857, 57] on span "Select Location" at bounding box center [891, 68] width 158 height 26
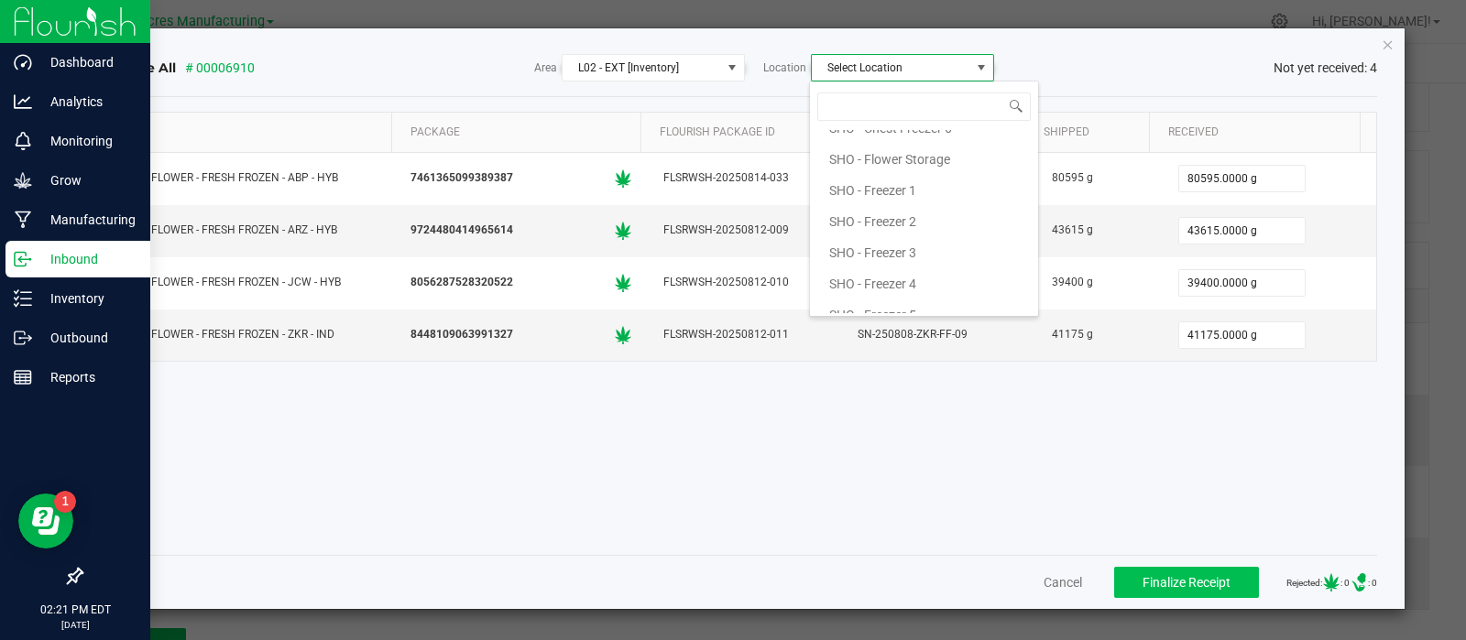
scroll to position [330, 0]
click at [869, 301] on span "SHO - Freezer 5" at bounding box center [872, 313] width 87 height 27
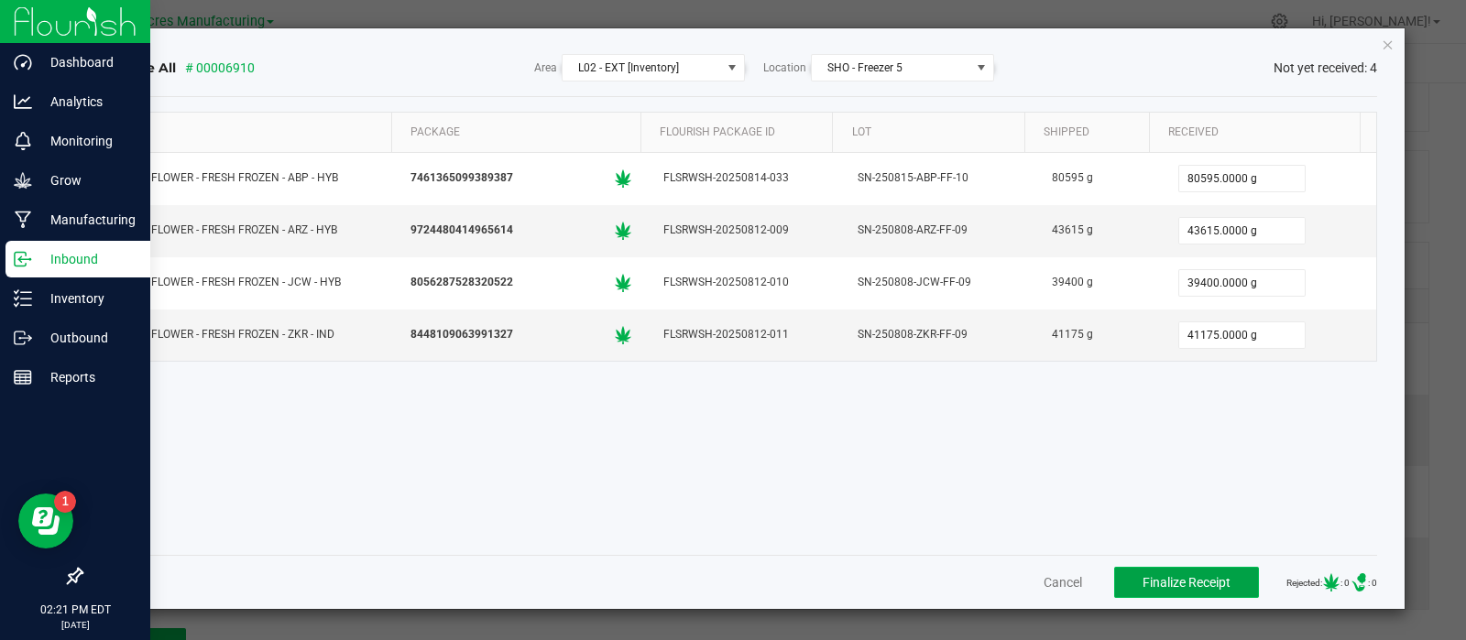
click at [1164, 571] on button "Finalize Receipt" at bounding box center [1186, 582] width 145 height 31
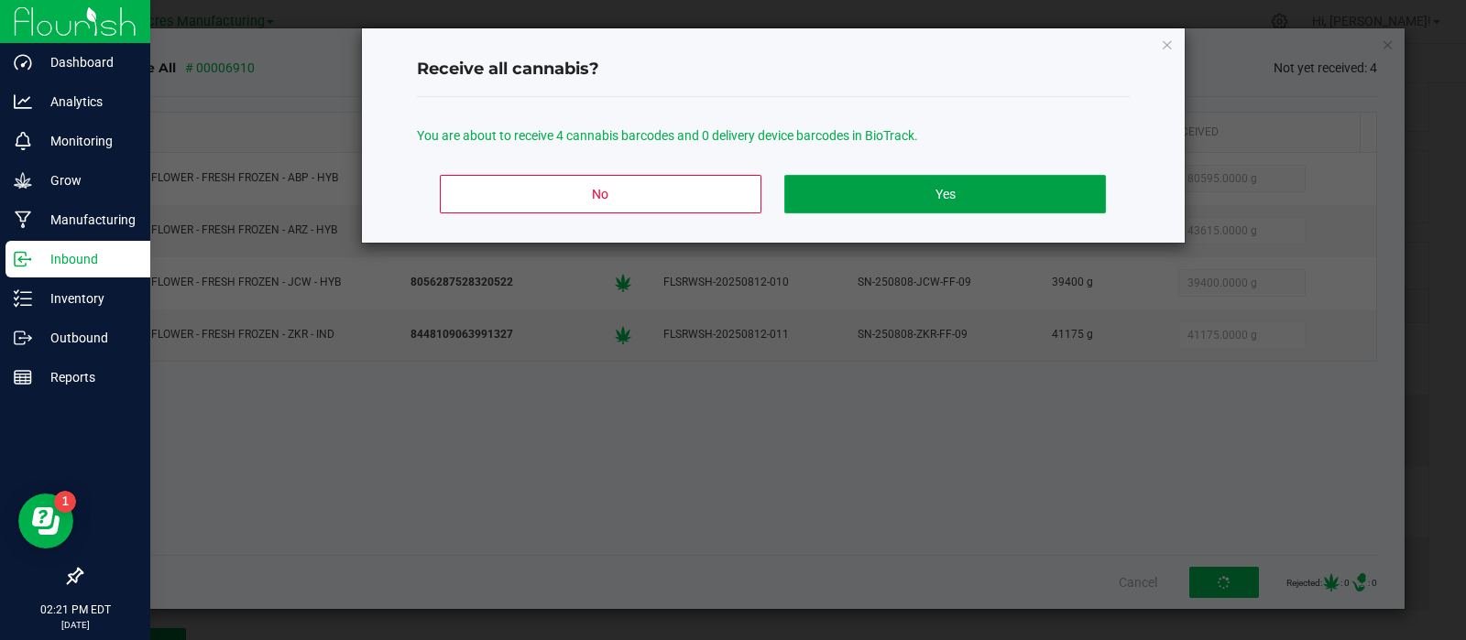
click at [929, 204] on button "Yes" at bounding box center [944, 194] width 321 height 38
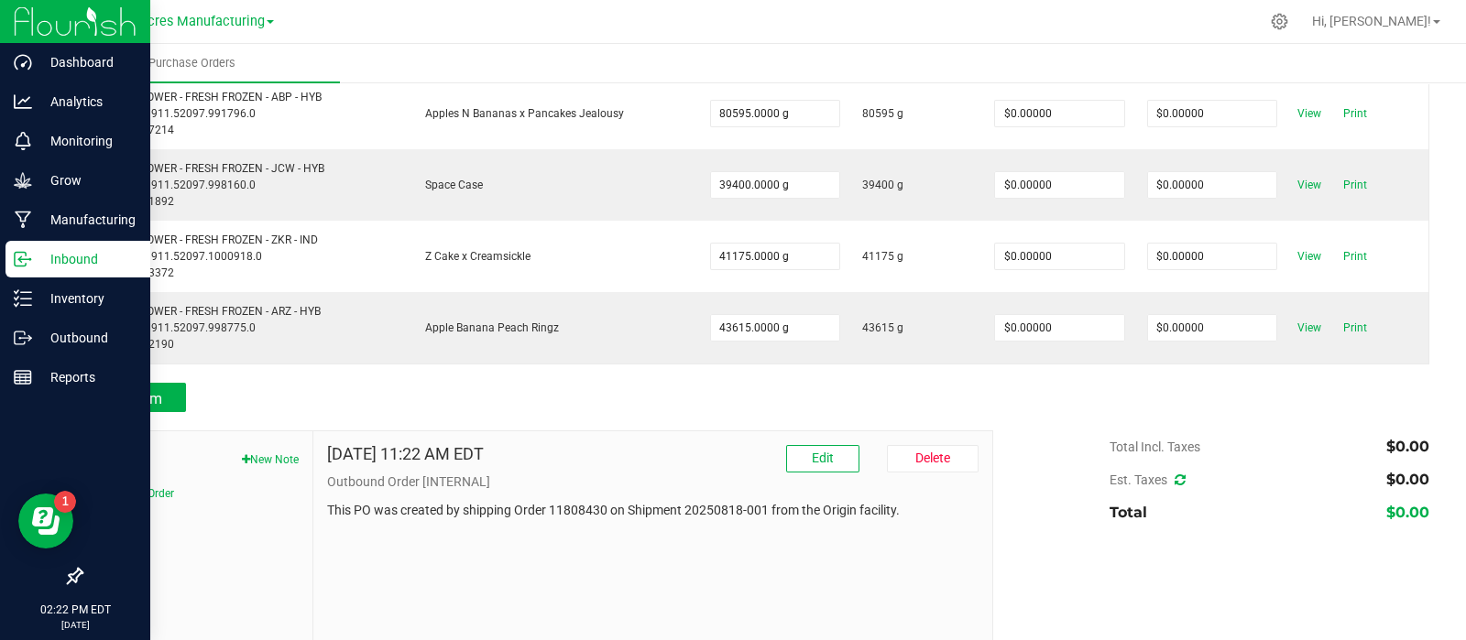
scroll to position [358, 0]
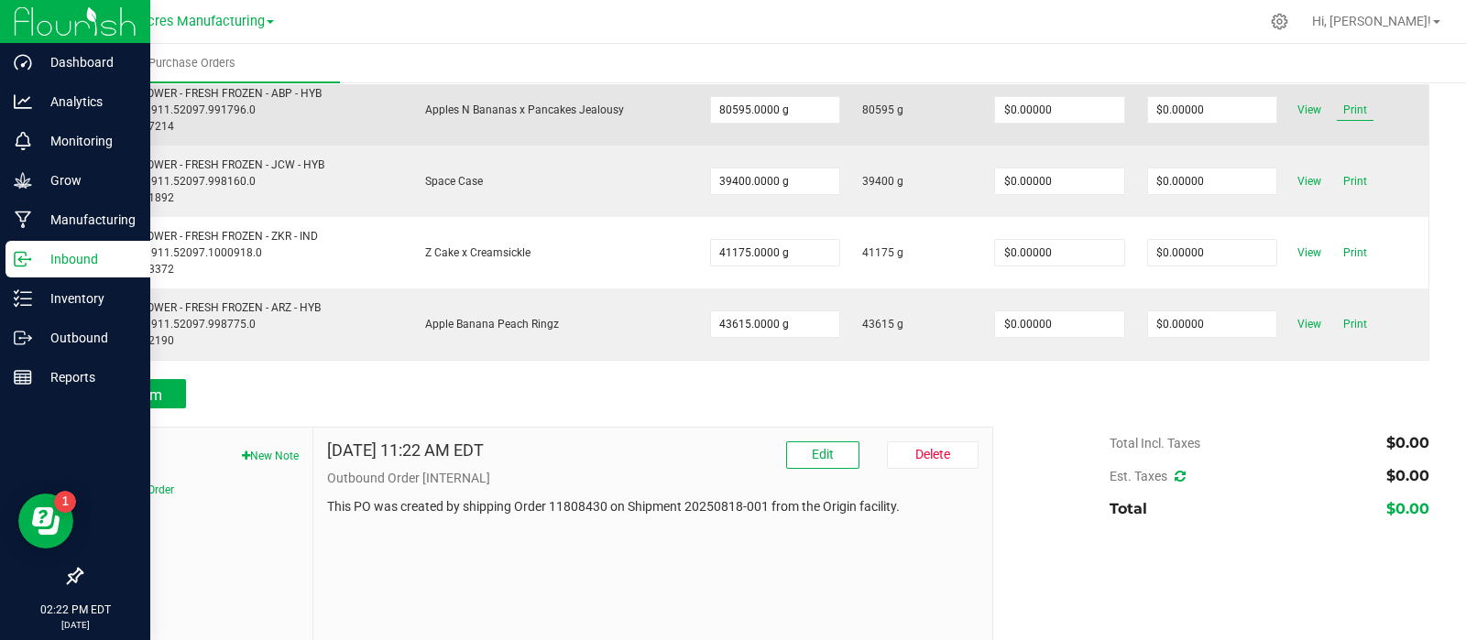
click at [1345, 107] on span "Print" at bounding box center [1355, 110] width 37 height 22
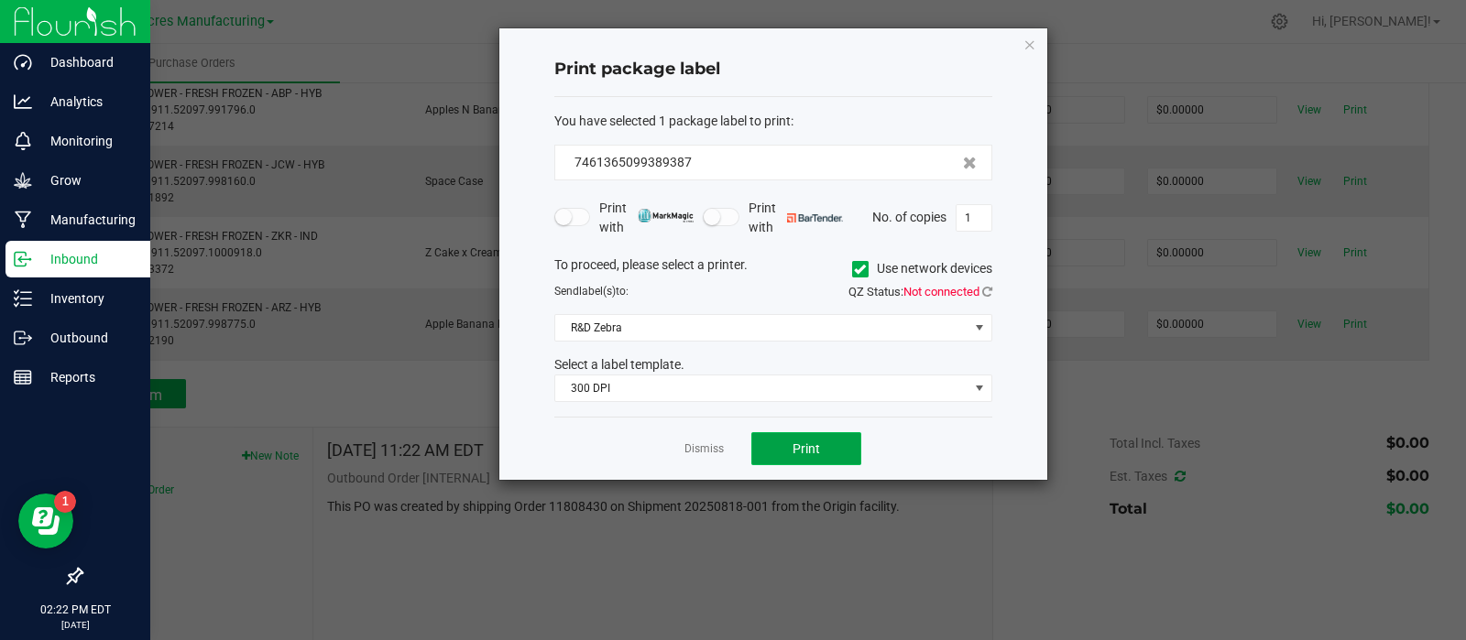
click at [843, 455] on button "Print" at bounding box center [806, 448] width 110 height 33
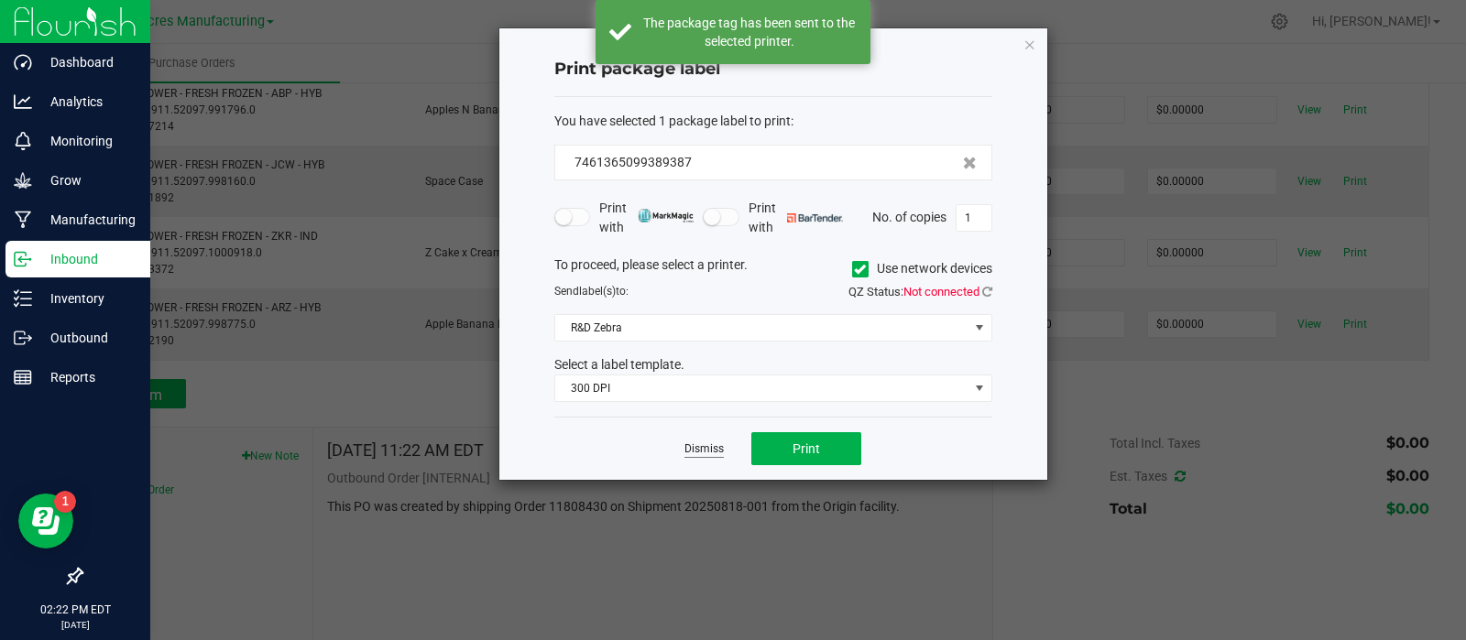
click at [712, 449] on link "Dismiss" at bounding box center [703, 450] width 39 height 16
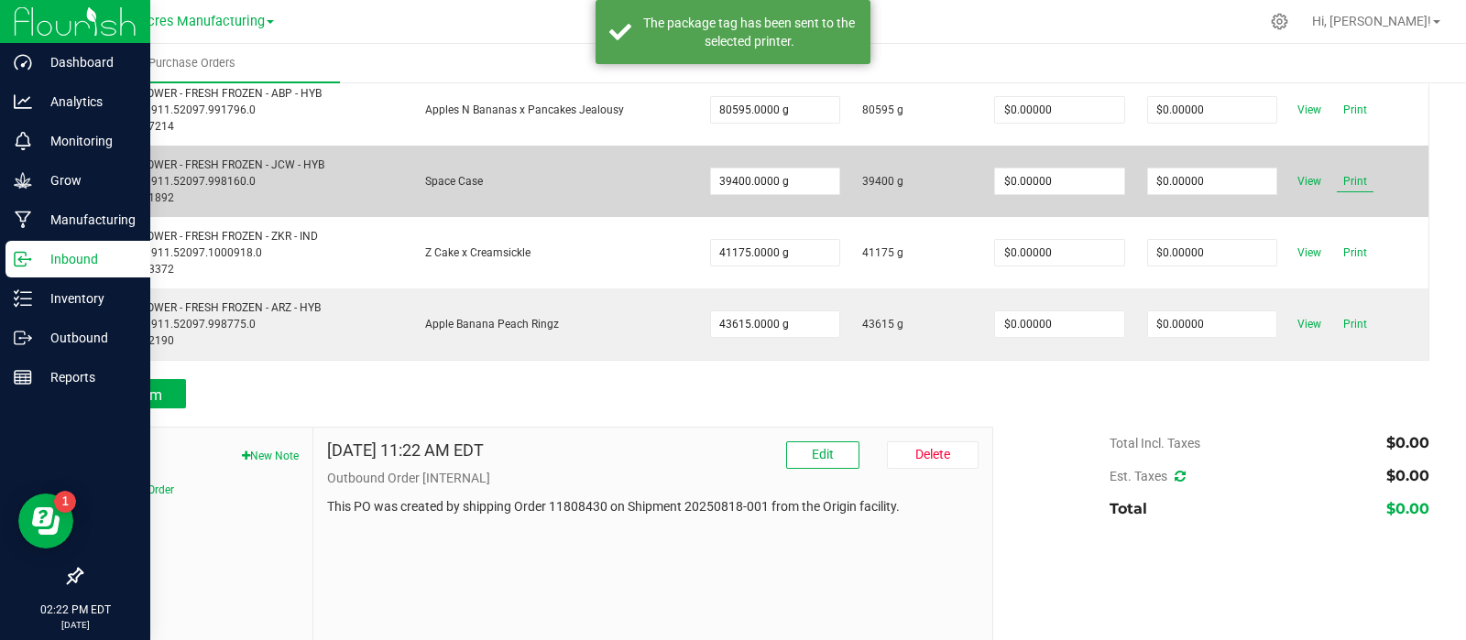
click at [1338, 175] on span "Print" at bounding box center [1355, 181] width 37 height 22
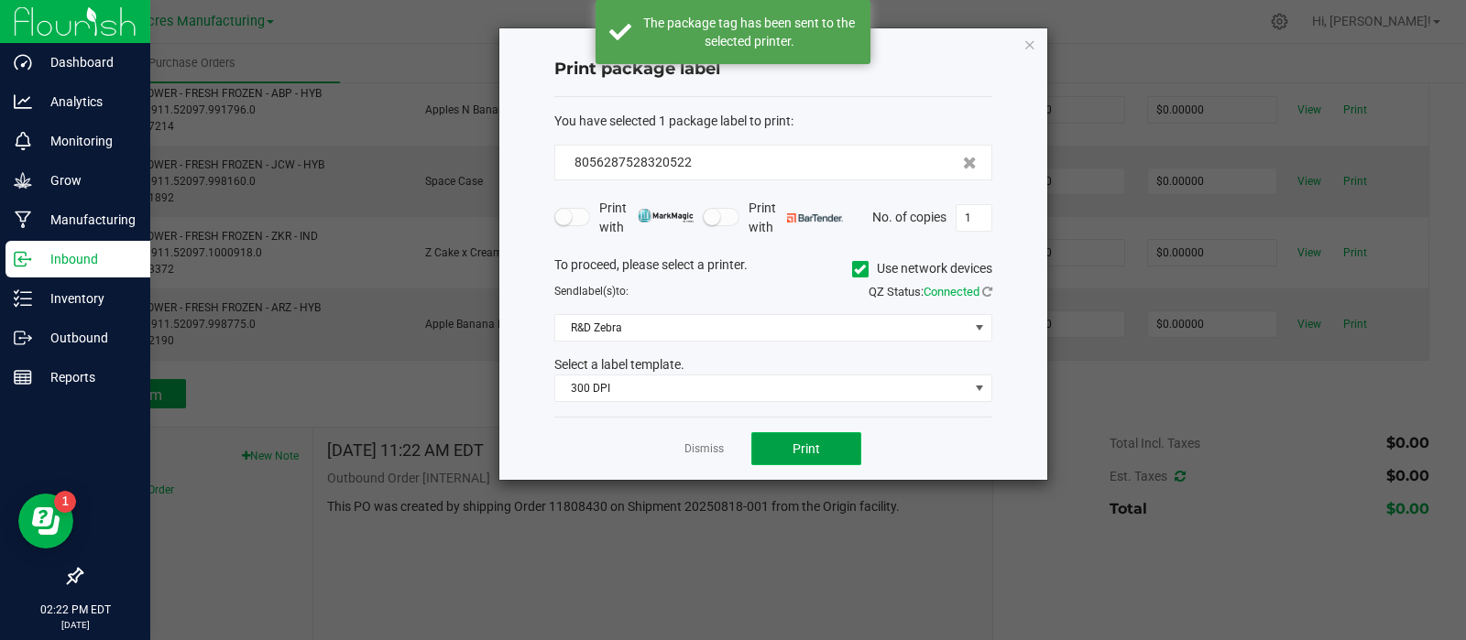
click at [826, 441] on button "Print" at bounding box center [806, 448] width 110 height 33
click at [703, 446] on link "Dismiss" at bounding box center [703, 450] width 39 height 16
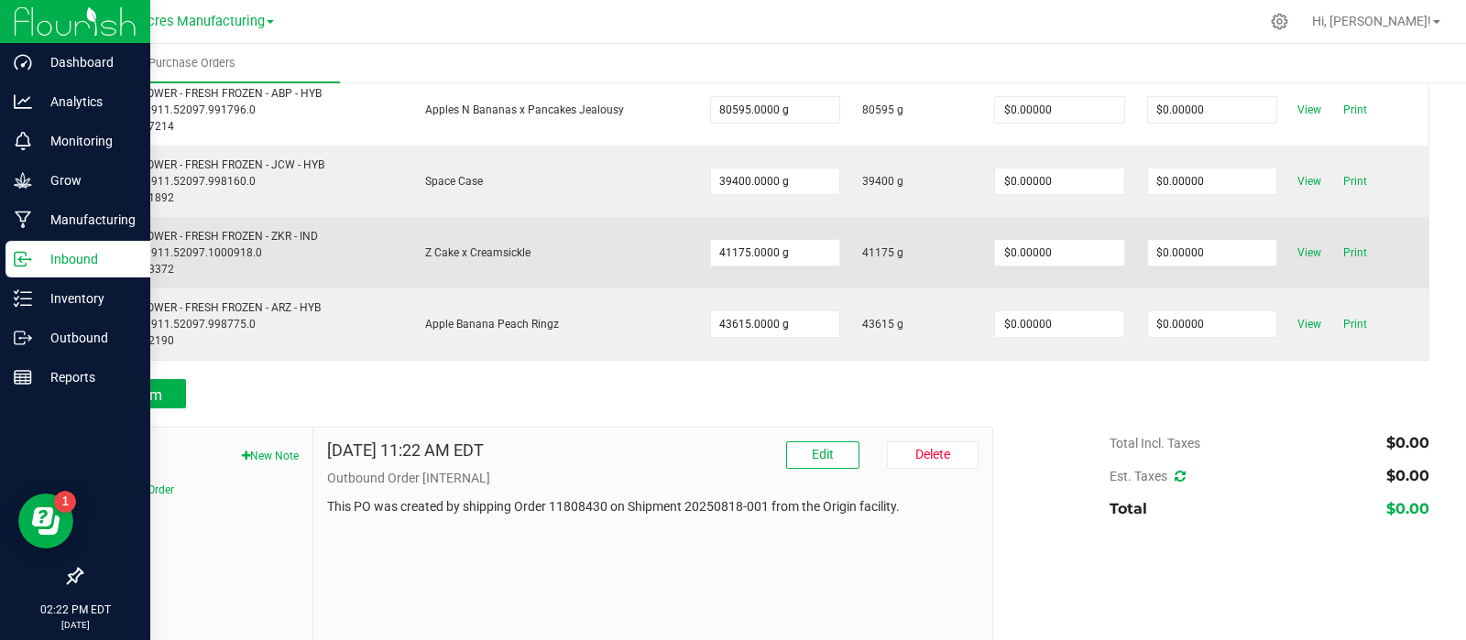
click at [1356, 251] on div "View Print" at bounding box center [1354, 253] width 126 height 22
click at [1348, 251] on span "Print" at bounding box center [1355, 253] width 37 height 22
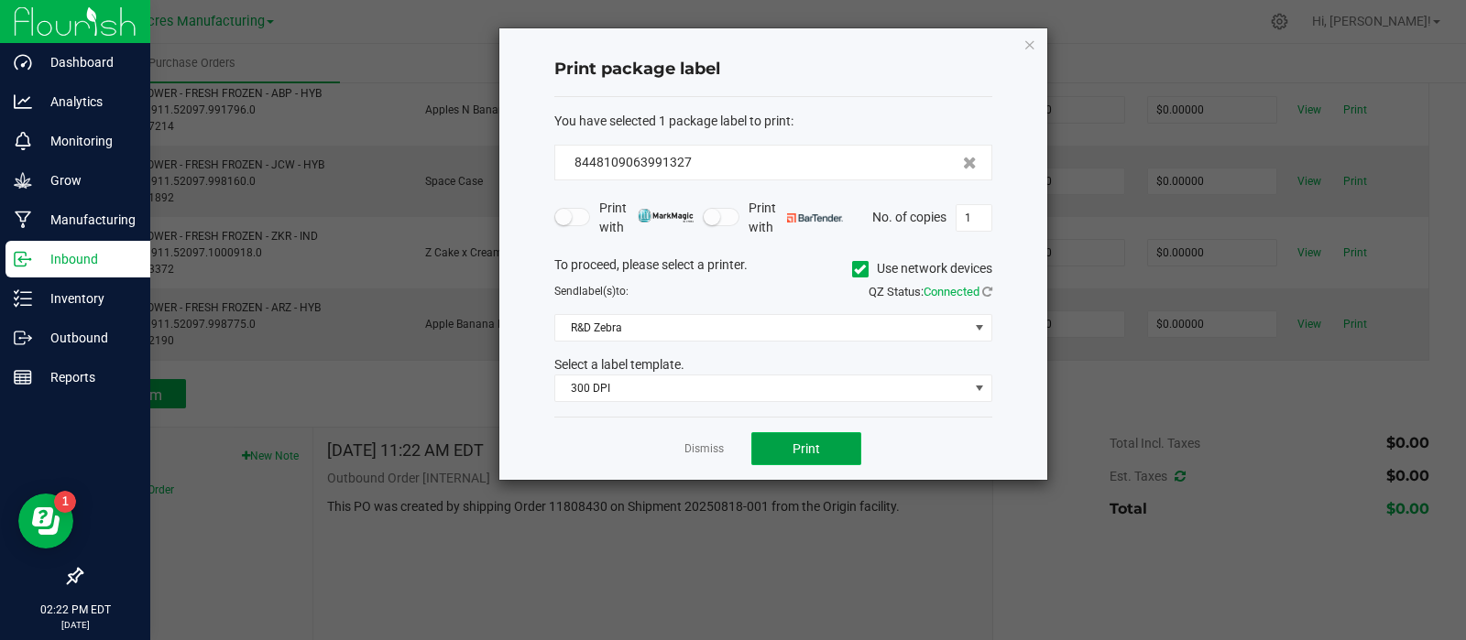
click at [825, 440] on button "Print" at bounding box center [806, 448] width 110 height 33
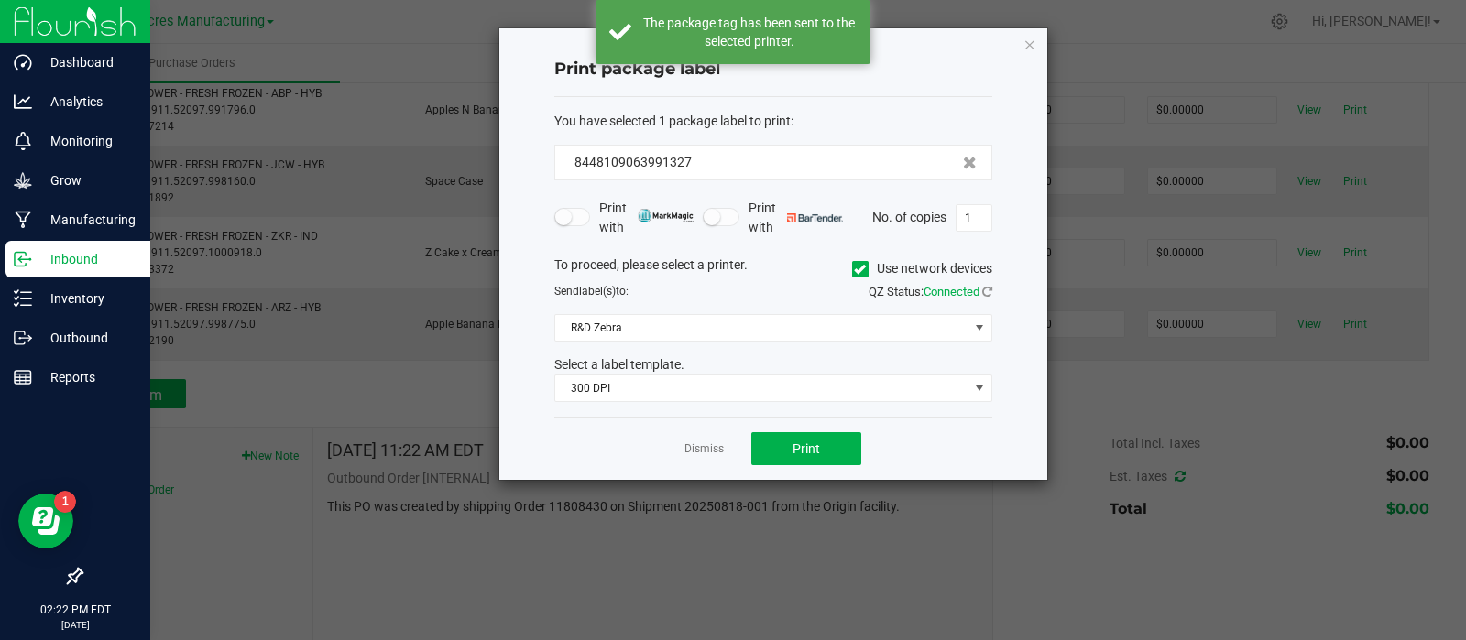
click at [705, 453] on link "Dismiss" at bounding box center [703, 450] width 39 height 16
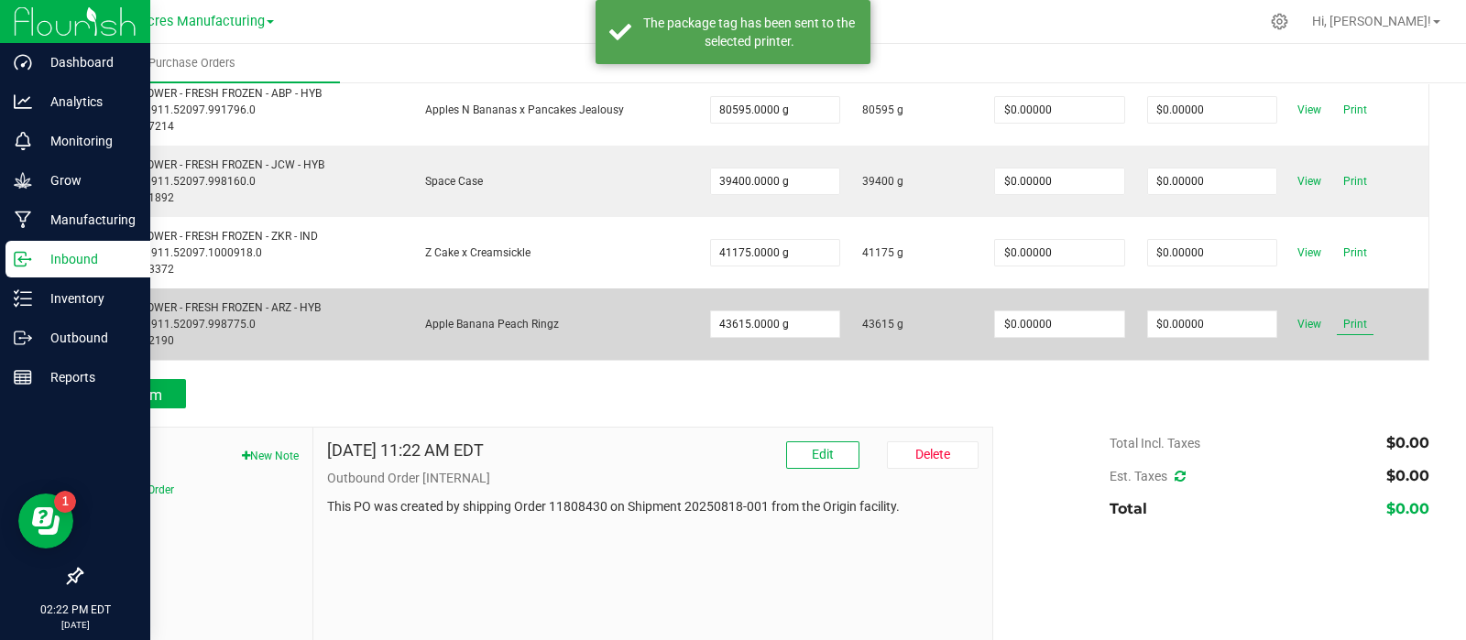
click at [1347, 317] on span "Print" at bounding box center [1355, 324] width 37 height 22
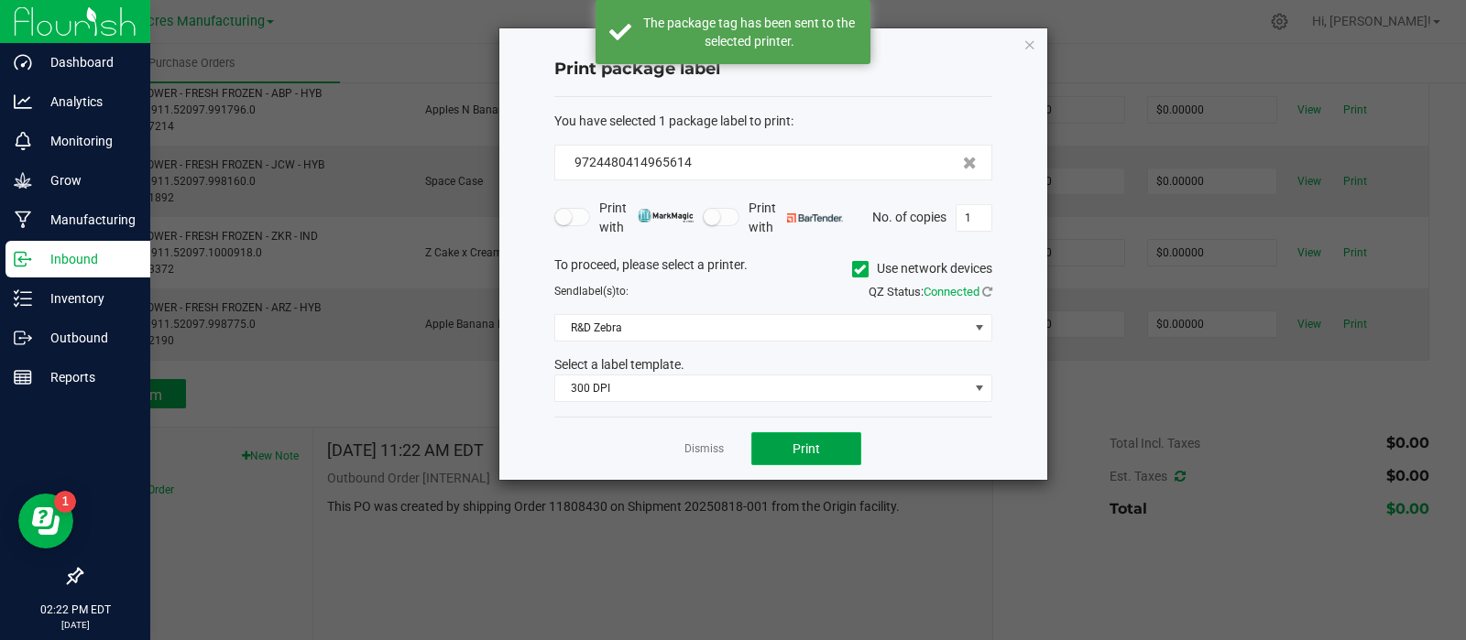
click at [831, 442] on button "Print" at bounding box center [806, 448] width 110 height 33
click at [711, 451] on link "Dismiss" at bounding box center [703, 450] width 39 height 16
